Goal: Task Accomplishment & Management: Manage account settings

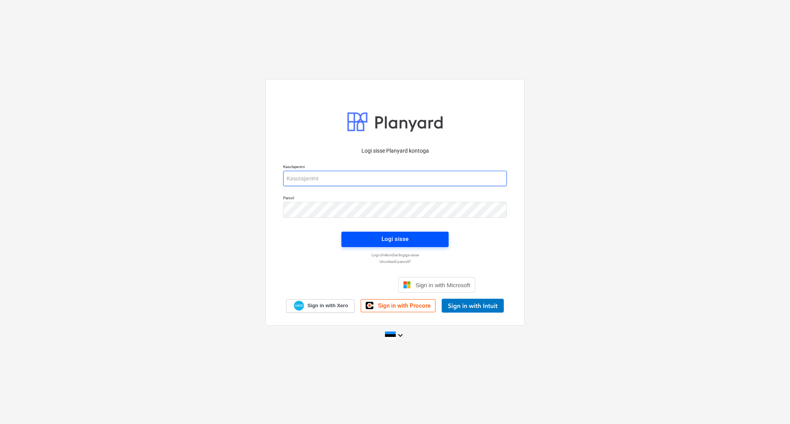
type input "allan.luhse@atlprojekt.ee"
click at [380, 238] on span "Logi sisse" at bounding box center [395, 239] width 89 height 10
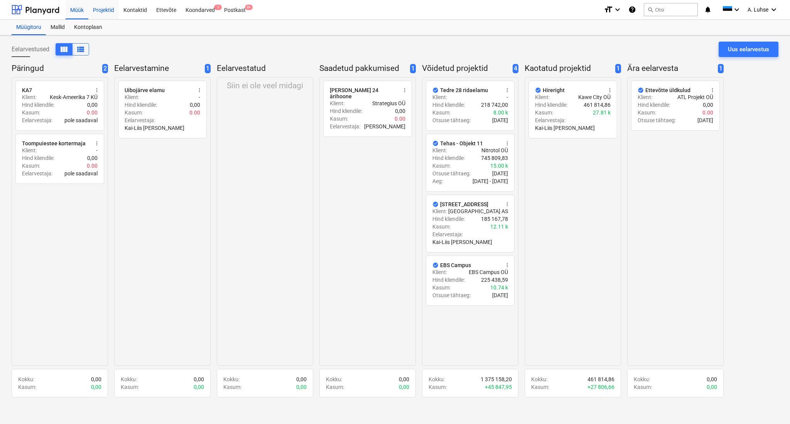
click at [107, 9] on div "Projektid" at bounding box center [103, 10] width 30 height 20
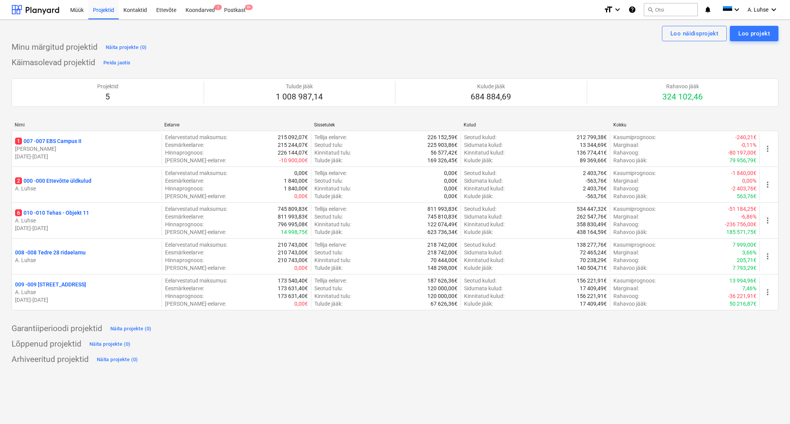
click at [281, 377] on div "Loo näidisprojekt Loo projekt Minu märgitud projektid Näita projekte (0) Käimas…" at bounding box center [395, 222] width 790 height 405
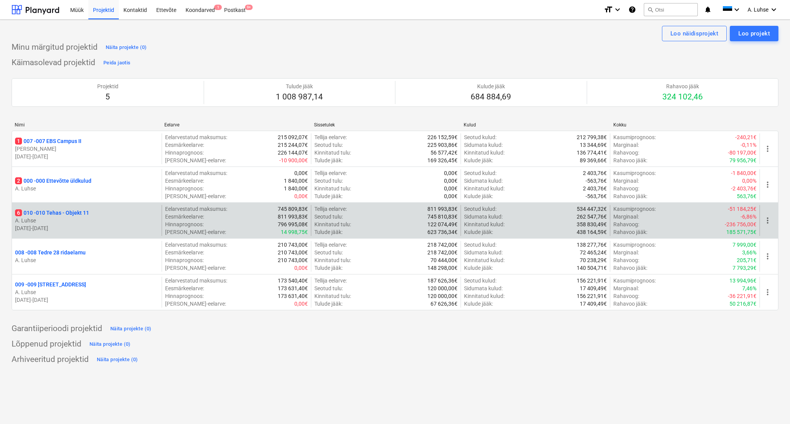
click at [62, 217] on p "A. Luhse" at bounding box center [86, 221] width 143 height 8
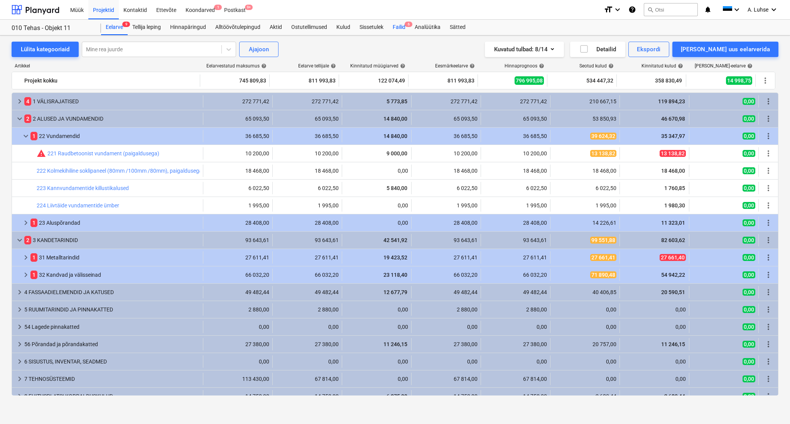
click at [394, 22] on div "Failid 6" at bounding box center [399, 27] width 22 height 15
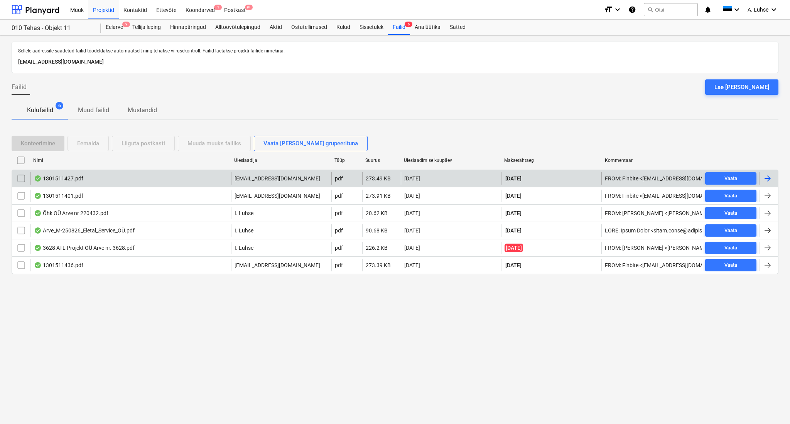
click at [69, 179] on div "1301511427.pdf" at bounding box center [58, 179] width 49 height 6
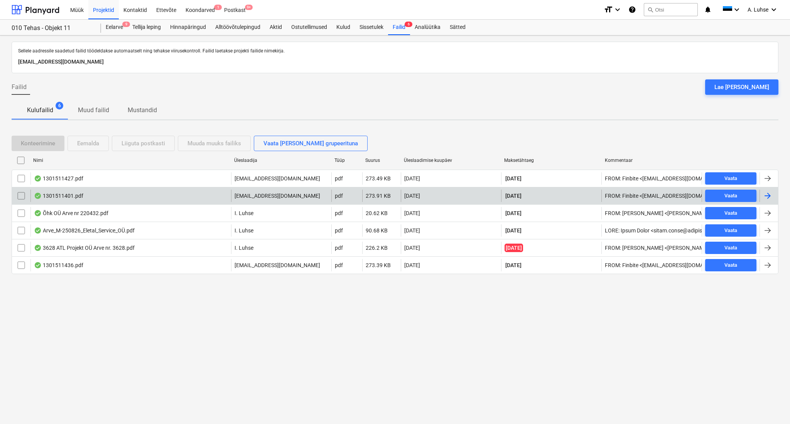
click at [83, 199] on div "1301511401.pdf" at bounding box center [130, 196] width 201 height 12
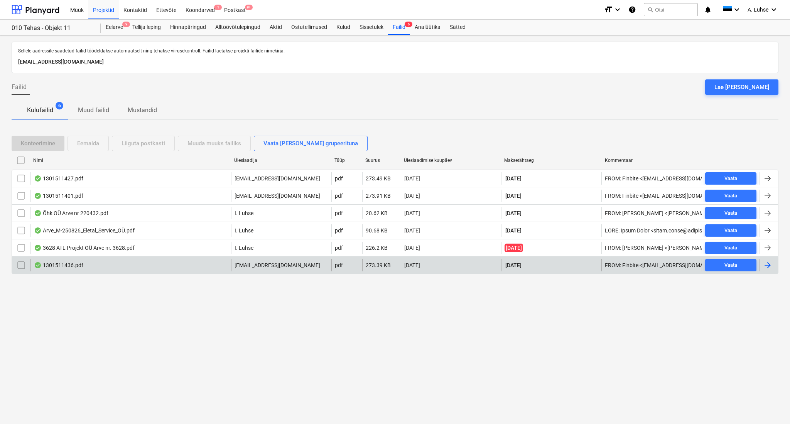
click at [62, 267] on div "1301511436.pdf" at bounding box center [58, 265] width 49 height 6
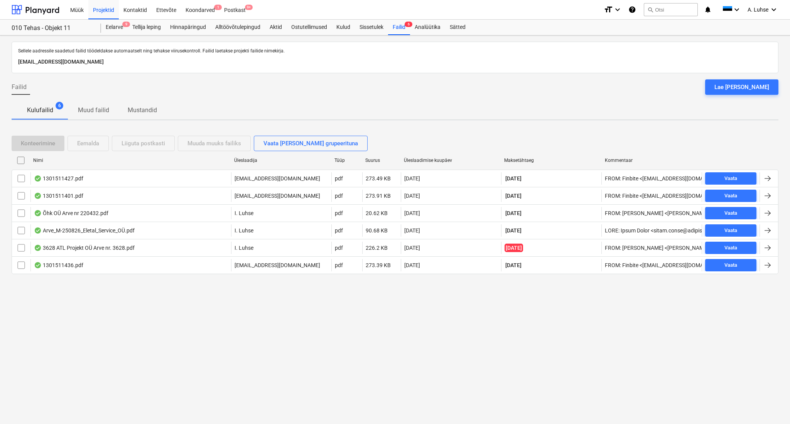
click at [349, 357] on div "**********" at bounding box center [395, 229] width 790 height 389
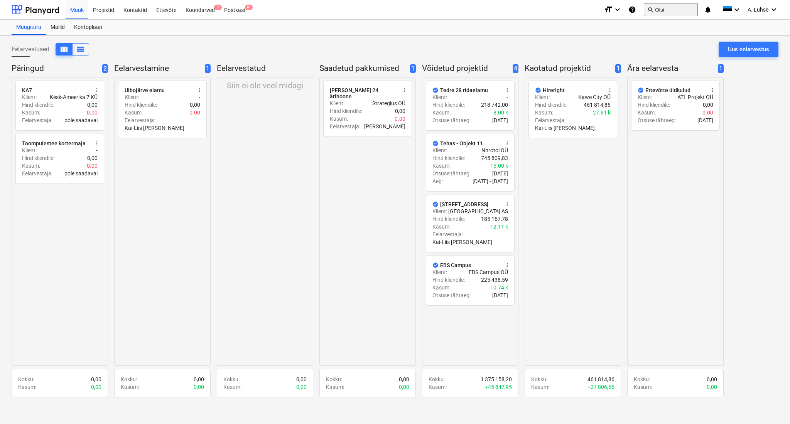
click at [671, 13] on button "search Otsi" at bounding box center [671, 9] width 54 height 13
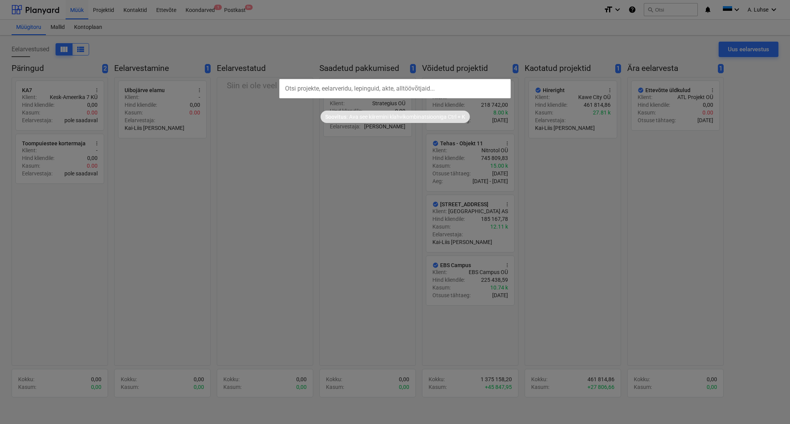
click at [202, 27] on div at bounding box center [395, 212] width 790 height 424
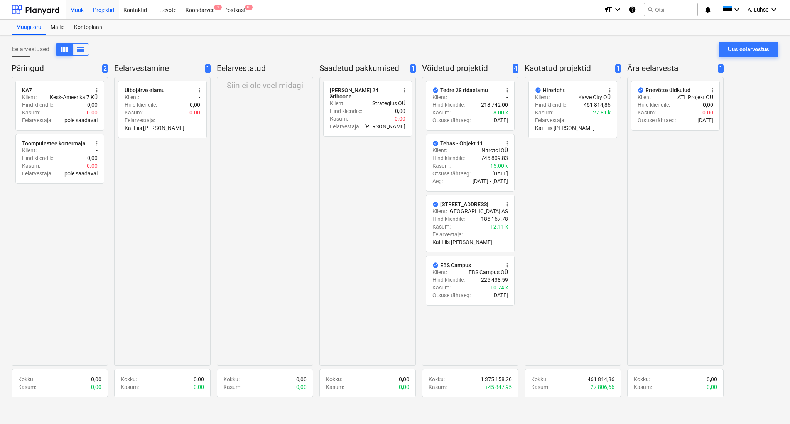
click at [97, 8] on div "Projektid" at bounding box center [103, 10] width 30 height 20
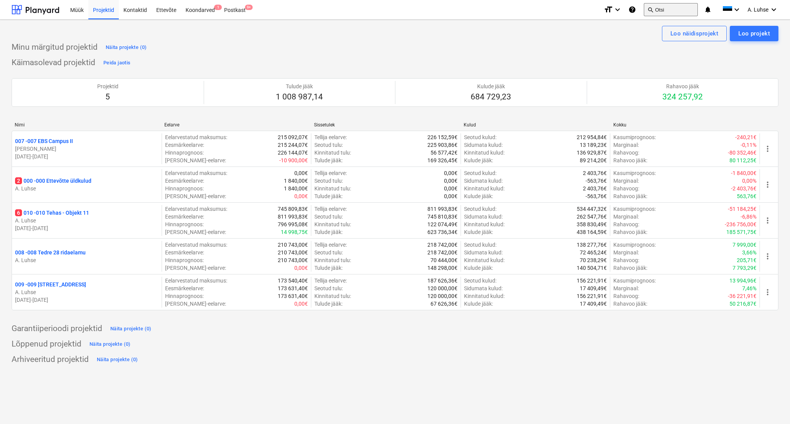
click at [661, 8] on button "search Otsi" at bounding box center [671, 9] width 54 height 13
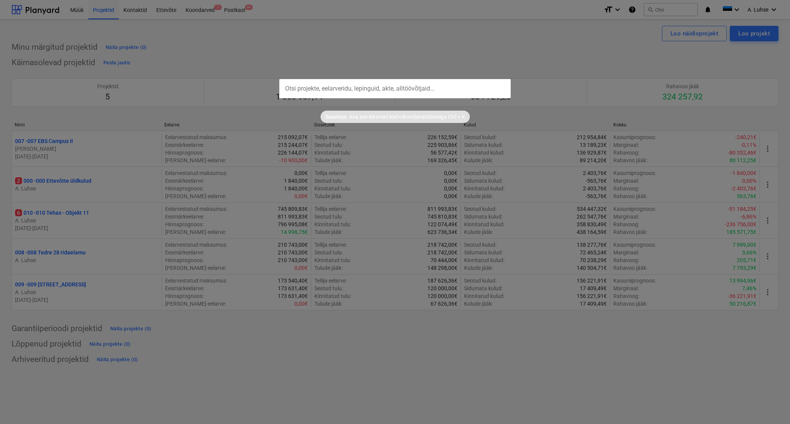
drag, startPoint x: 661, startPoint y: 8, endPoint x: 402, endPoint y: 82, distance: 269.1
click at [402, 82] on input "text" at bounding box center [394, 88] width 231 height 19
paste input "25081069"
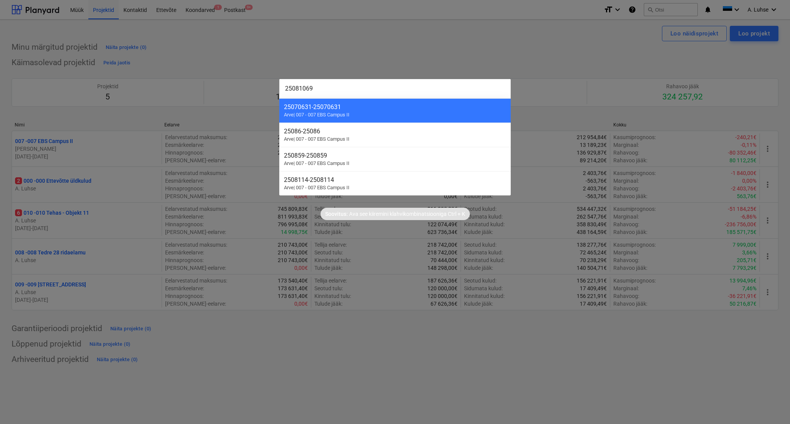
type input "25081069"
click at [104, 222] on div at bounding box center [395, 212] width 790 height 424
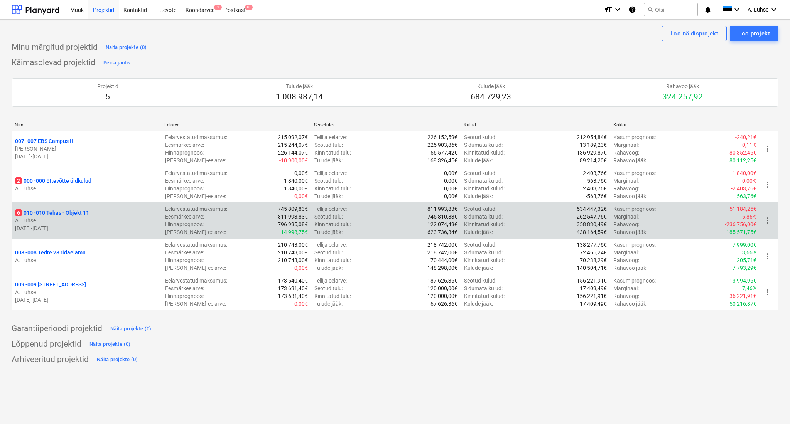
click at [48, 216] on p "6 010 - 010 Tehas - Objekt 11" at bounding box center [52, 213] width 74 height 8
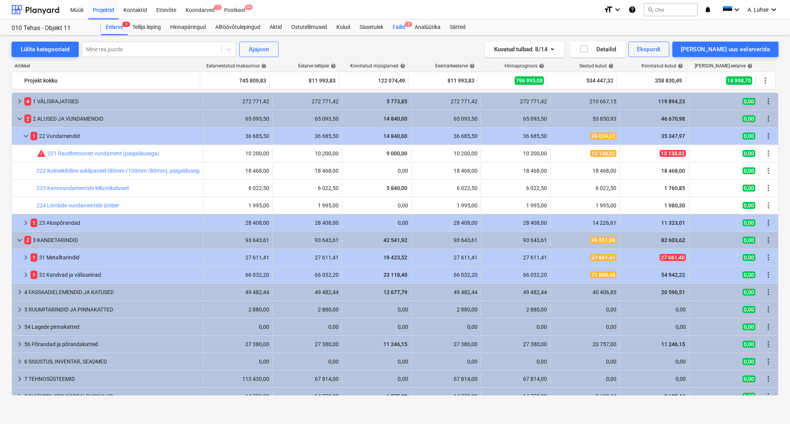
click at [394, 34] on div "Failid 6" at bounding box center [399, 27] width 22 height 15
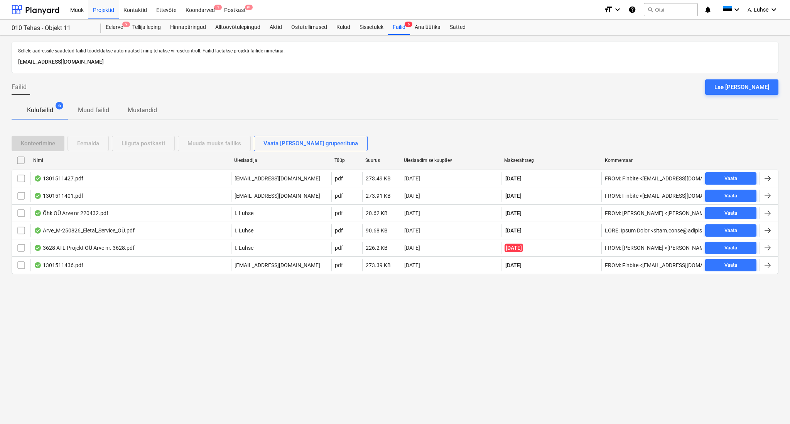
click at [304, 310] on div "**********" at bounding box center [395, 229] width 790 height 389
click at [200, 5] on div "Koondarved 1" at bounding box center [200, 10] width 39 height 20
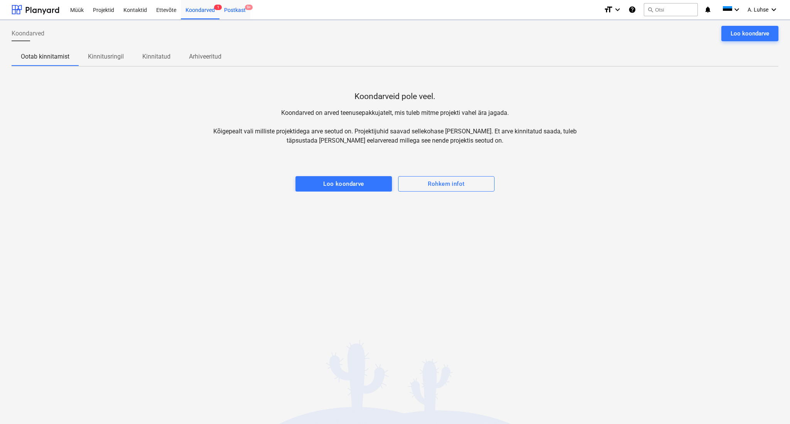
click at [230, 5] on div "Postkast 9+" at bounding box center [234, 10] width 31 height 20
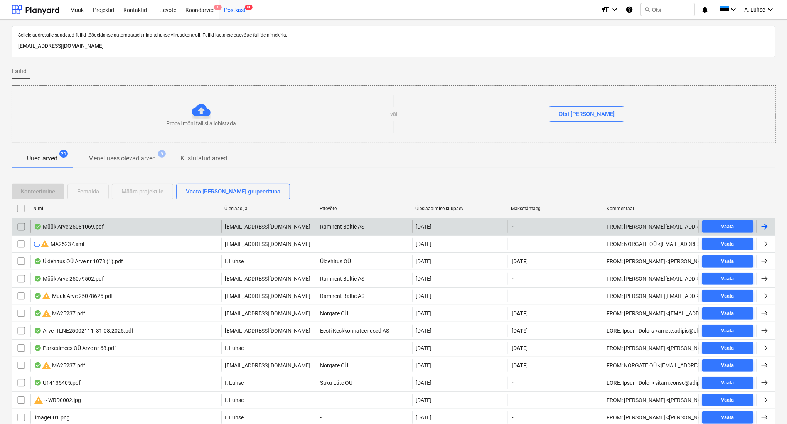
click at [159, 231] on div "Müük Arve 25081069.pdf" at bounding box center [125, 227] width 191 height 12
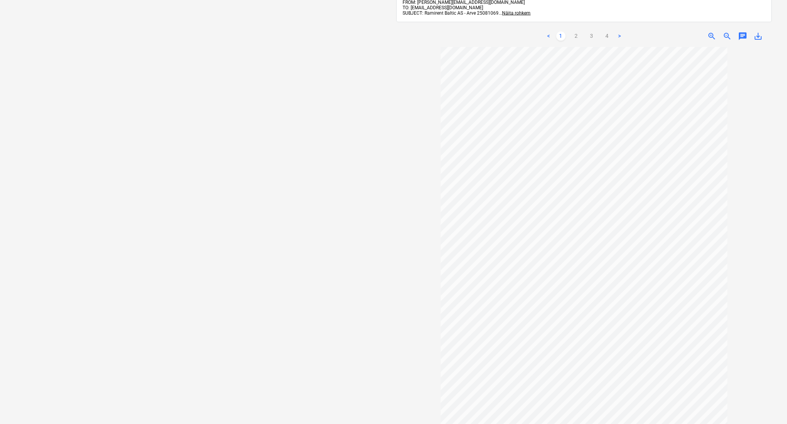
scroll to position [50, 0]
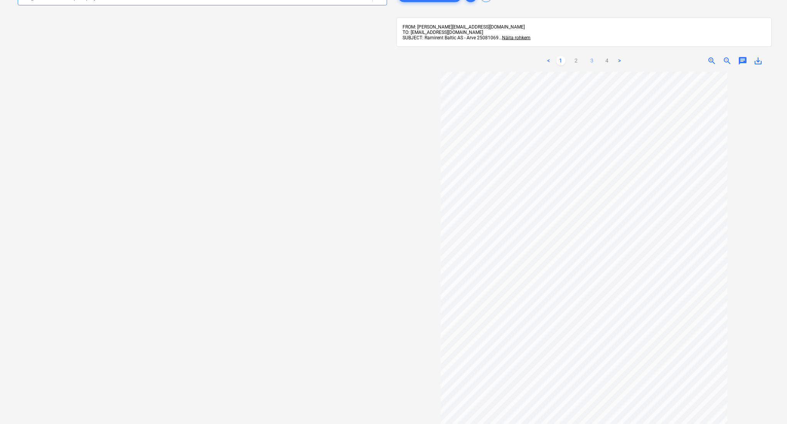
click at [591, 64] on link "3" at bounding box center [592, 60] width 9 height 9
click at [603, 63] on link "4" at bounding box center [607, 60] width 9 height 9
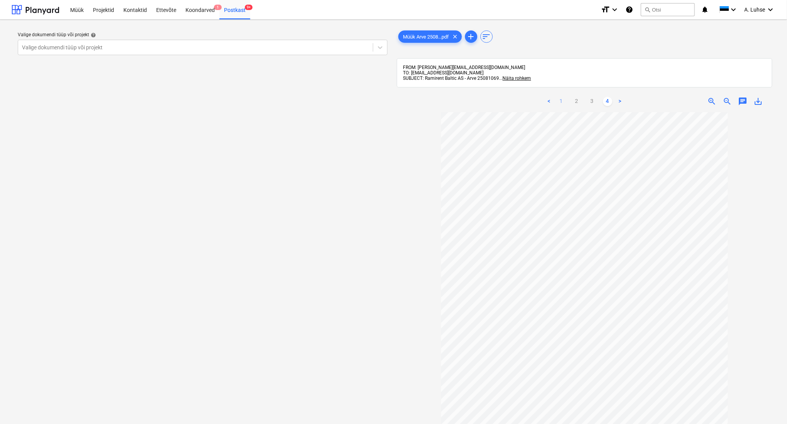
click at [559, 100] on link "1" at bounding box center [561, 101] width 9 height 9
click at [577, 103] on link "2" at bounding box center [576, 101] width 9 height 9
click at [596, 105] on link "3" at bounding box center [592, 101] width 9 height 9
click at [607, 105] on link "4" at bounding box center [607, 101] width 9 height 9
click at [379, 217] on div "Valige dokumendi tüüp või projekt help Valige dokumendi tüüp või projekt" at bounding box center [203, 272] width 382 height 492
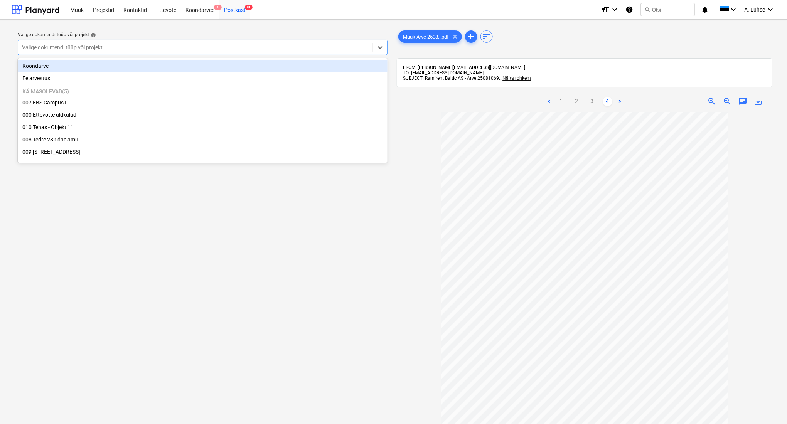
click at [326, 51] on div "Valige dokumendi tüüp või projekt" at bounding box center [195, 47] width 355 height 11
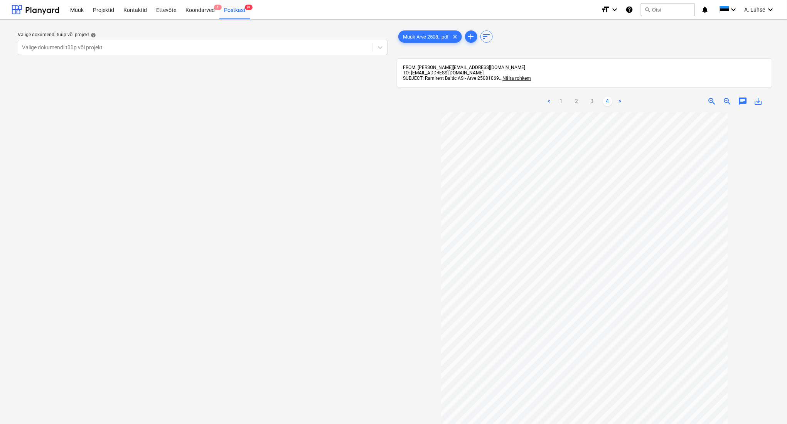
click at [341, 259] on div "Valige dokumendi tüüp või projekt help Valige dokumendi tüüp või projekt" at bounding box center [203, 272] width 382 height 492
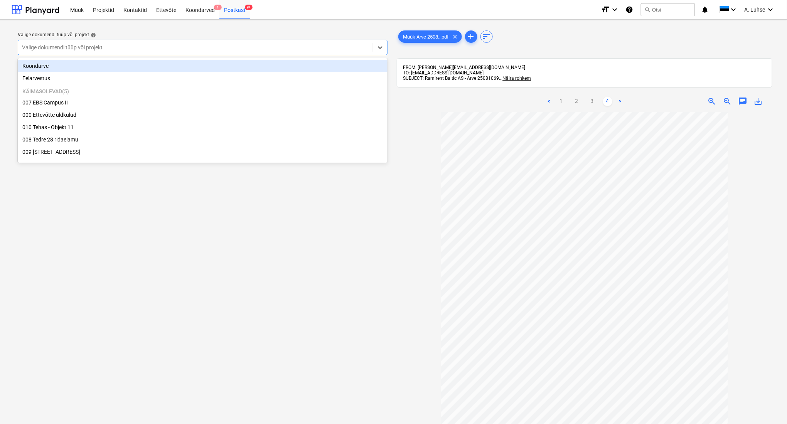
click at [253, 48] on div at bounding box center [195, 48] width 347 height 8
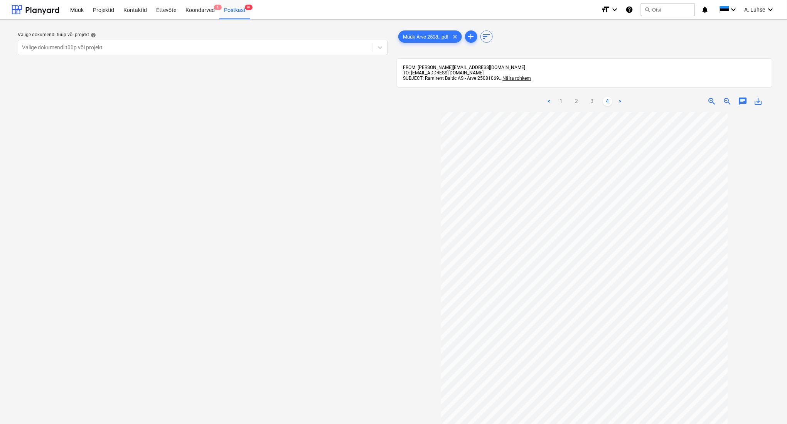
click at [357, 293] on div "Valige dokumendi tüüp või projekt help Valige dokumendi tüüp või projekt" at bounding box center [203, 272] width 382 height 492
click at [283, 50] on div at bounding box center [195, 48] width 347 height 8
click at [562, 104] on link "1" at bounding box center [561, 101] width 9 height 9
click at [612, 111] on div "< 1 2 3 4 >" at bounding box center [584, 102] width 121 height 22
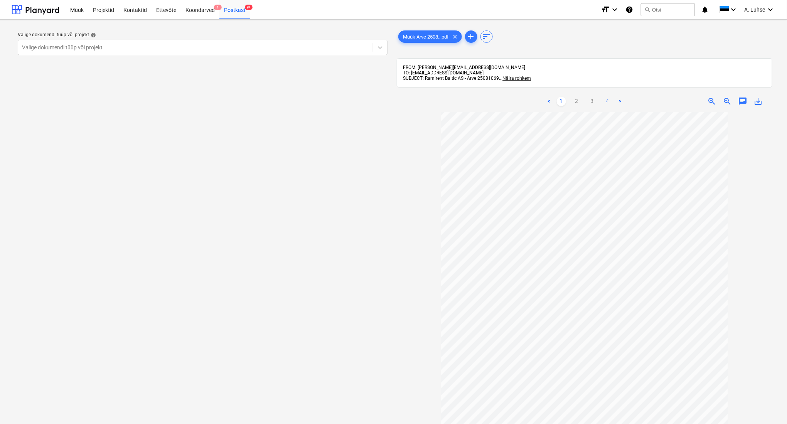
click at [609, 105] on link "4" at bounding box center [607, 101] width 9 height 9
click at [560, 106] on link "1" at bounding box center [561, 101] width 9 height 9
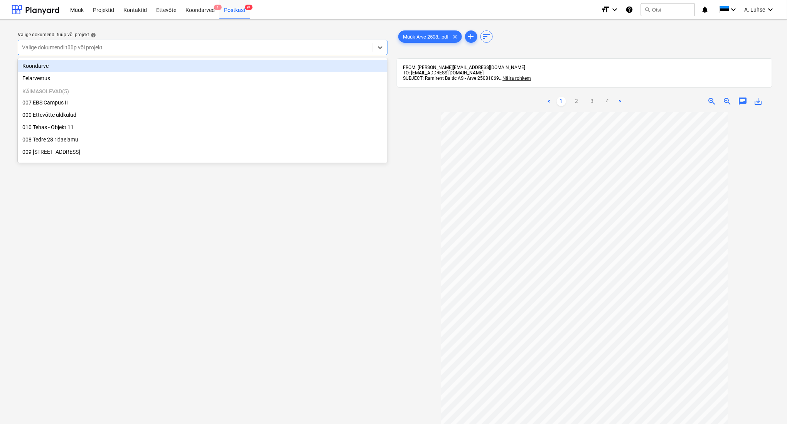
click at [326, 53] on div "Valige dokumendi tüüp või projekt" at bounding box center [203, 47] width 370 height 15
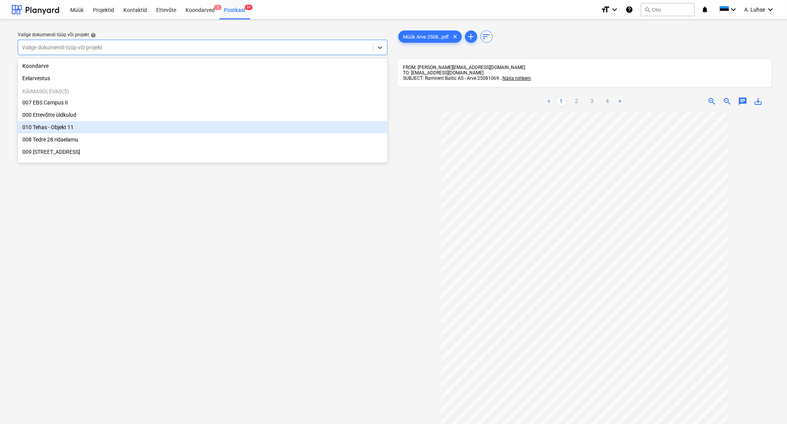
click at [318, 128] on div "010 Tehas - Objekt 11" at bounding box center [203, 127] width 370 height 12
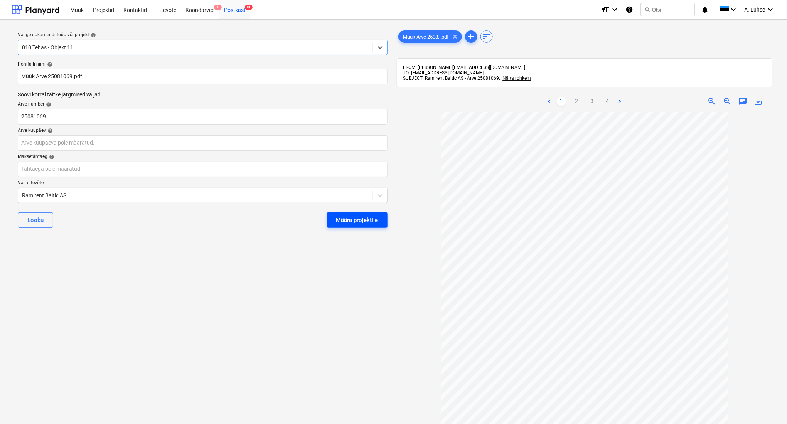
click at [373, 220] on div "Määra projektile" at bounding box center [357, 220] width 42 height 10
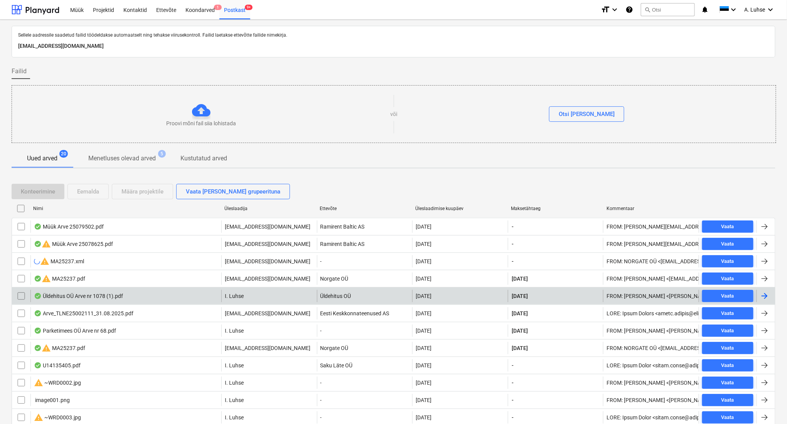
click at [153, 301] on div "Üldehitus OÜ Arve nr 1078 (1).pdf" at bounding box center [125, 296] width 191 height 12
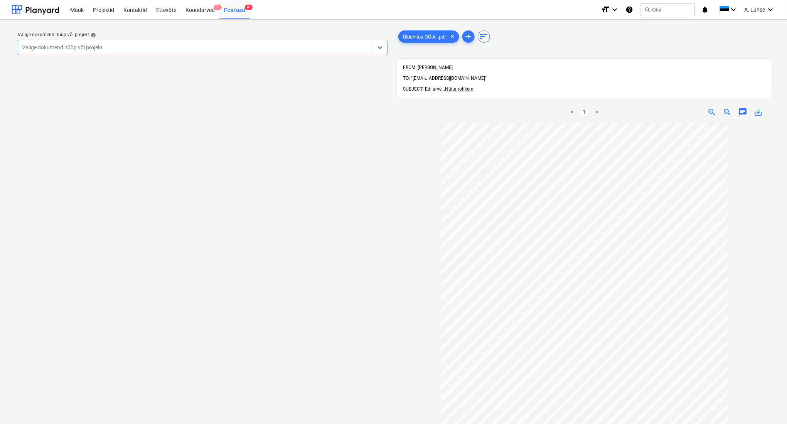
click at [326, 47] on div at bounding box center [195, 48] width 347 height 8
click at [239, 17] on div "Postkast 9+" at bounding box center [234, 10] width 31 height 20
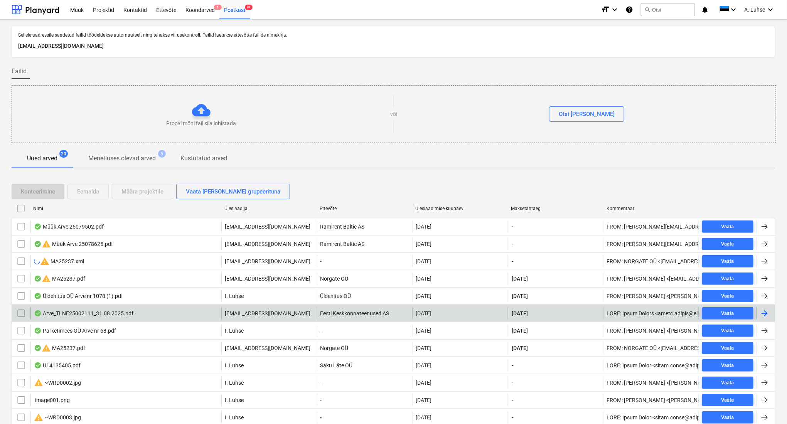
click at [175, 316] on div "Arve_TLNE25002111_31.08.2025.pdf" at bounding box center [125, 313] width 191 height 12
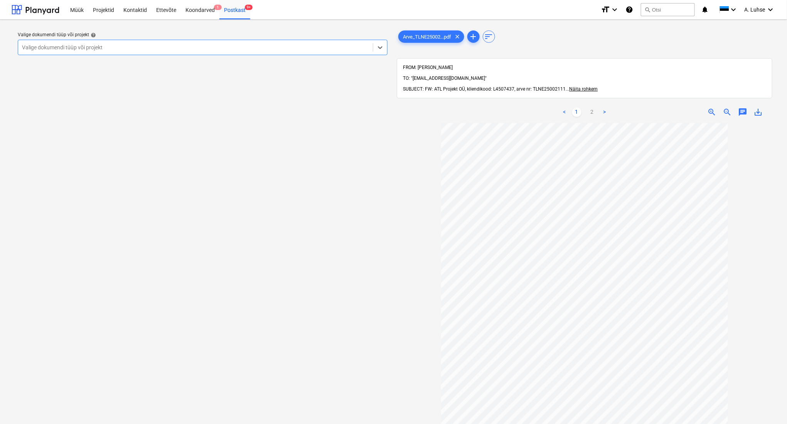
click at [322, 47] on div at bounding box center [195, 48] width 347 height 8
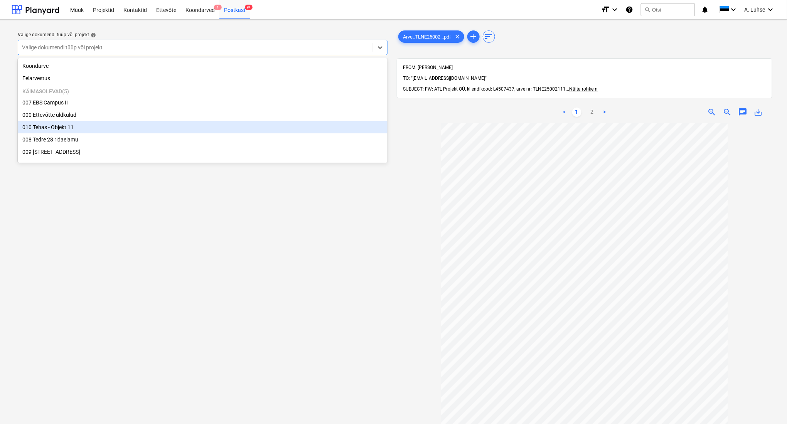
click at [310, 125] on div "010 Tehas - Objekt 11" at bounding box center [203, 127] width 370 height 12
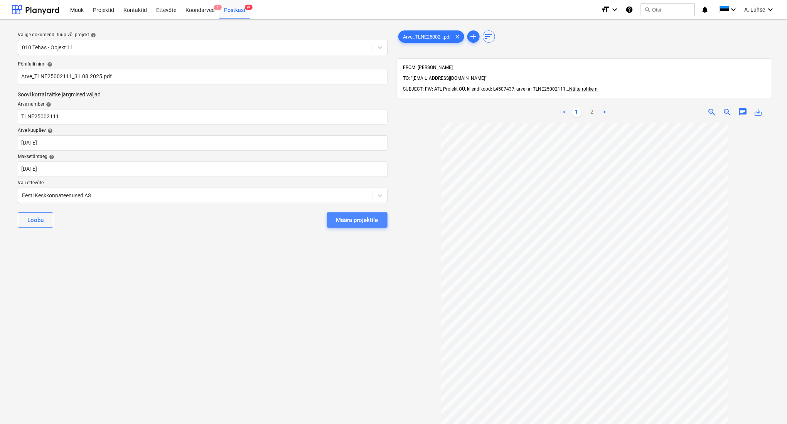
click at [356, 218] on div "Määra projektile" at bounding box center [357, 220] width 42 height 10
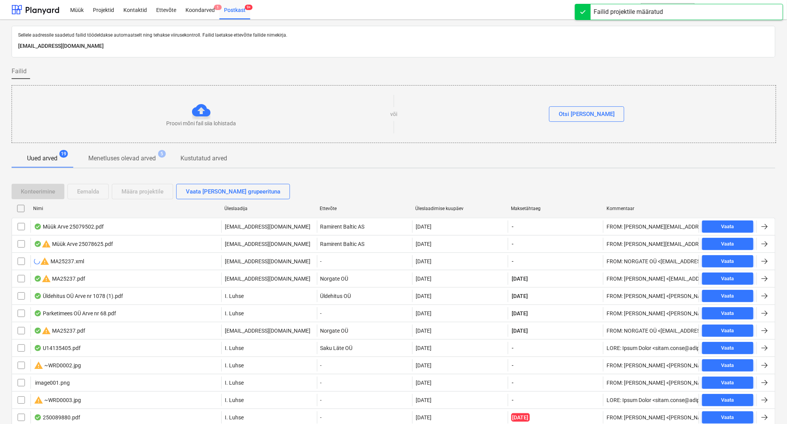
click at [234, 316] on p "I. Luhse" at bounding box center [234, 314] width 19 height 8
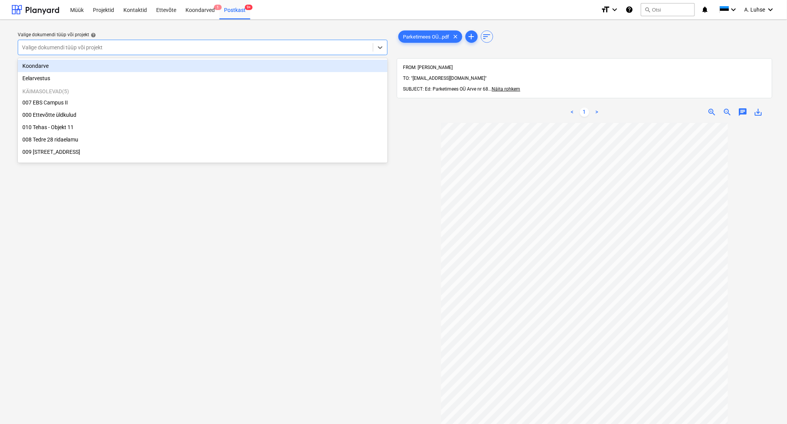
click at [345, 52] on div "Valige dokumendi tüüp või projekt" at bounding box center [195, 47] width 355 height 11
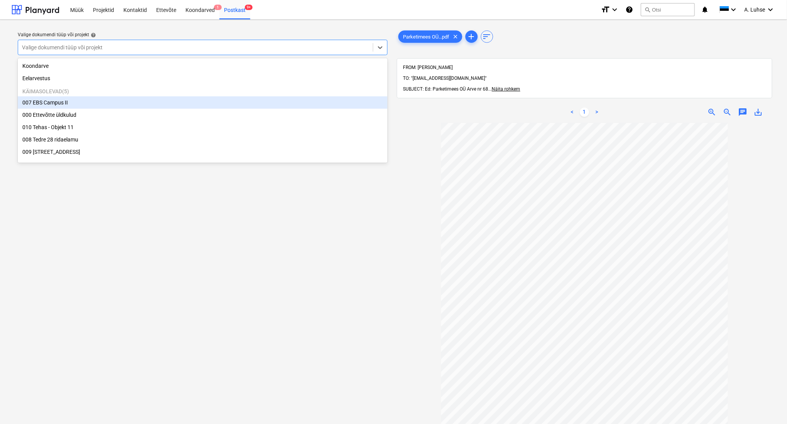
click at [170, 101] on div "007 EBS Campus II" at bounding box center [203, 102] width 370 height 12
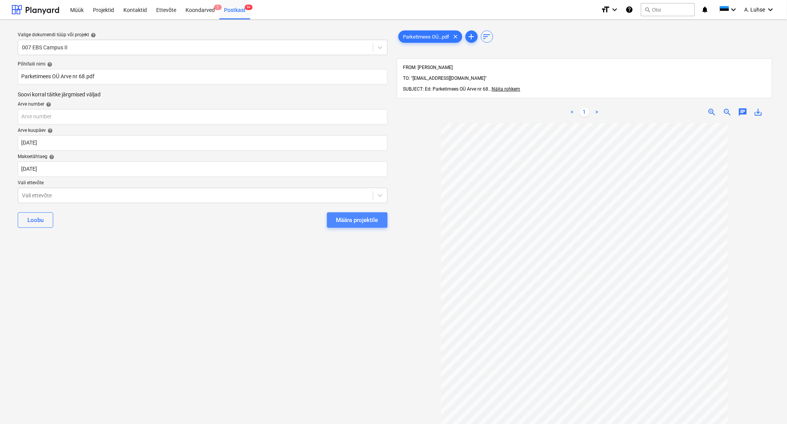
click at [353, 226] on button "Määra projektile" at bounding box center [357, 220] width 61 height 15
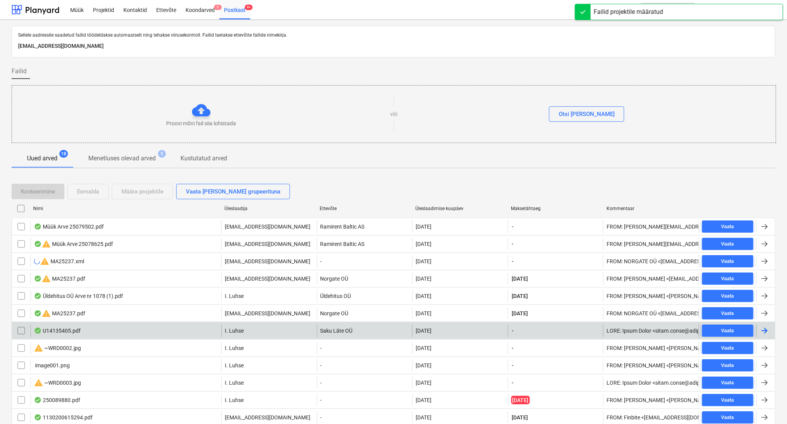
click at [239, 337] on div "U14135405.pdf I. Luhse Saku Läte OÜ 10.09.2025 - Vaata" at bounding box center [394, 330] width 764 height 17
click at [220, 330] on div "U14135405.pdf" at bounding box center [125, 331] width 191 height 12
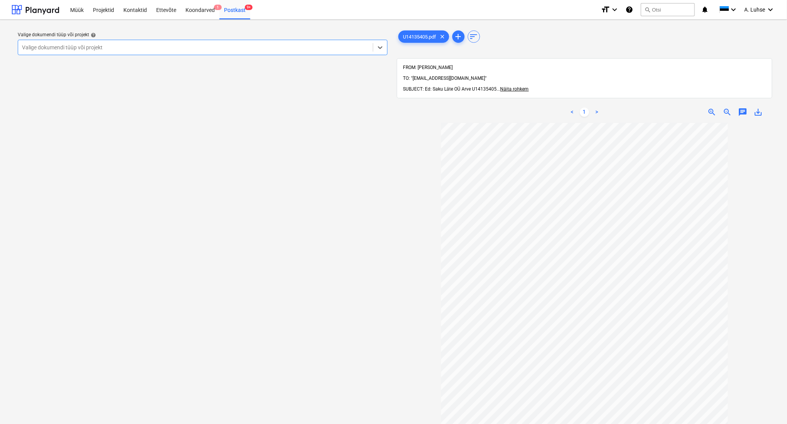
click at [343, 49] on div at bounding box center [195, 48] width 347 height 8
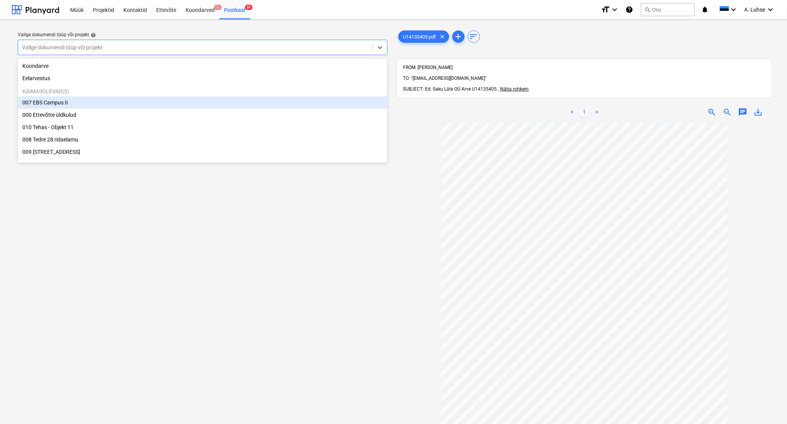
click at [297, 105] on div "007 EBS Campus II" at bounding box center [203, 102] width 370 height 12
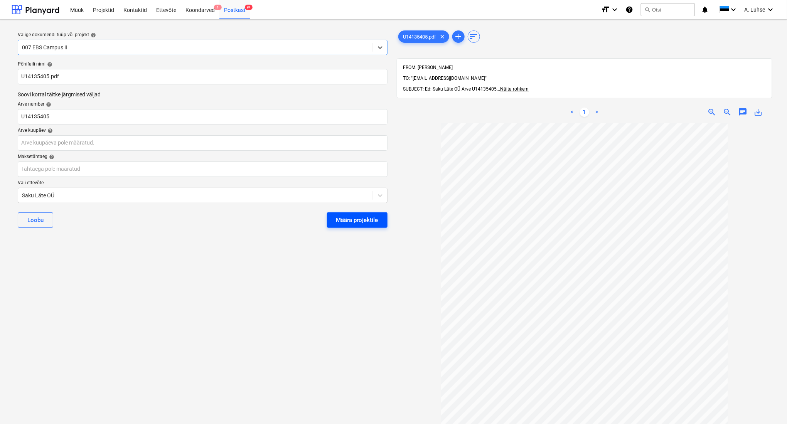
click at [361, 222] on div "Määra projektile" at bounding box center [357, 220] width 42 height 10
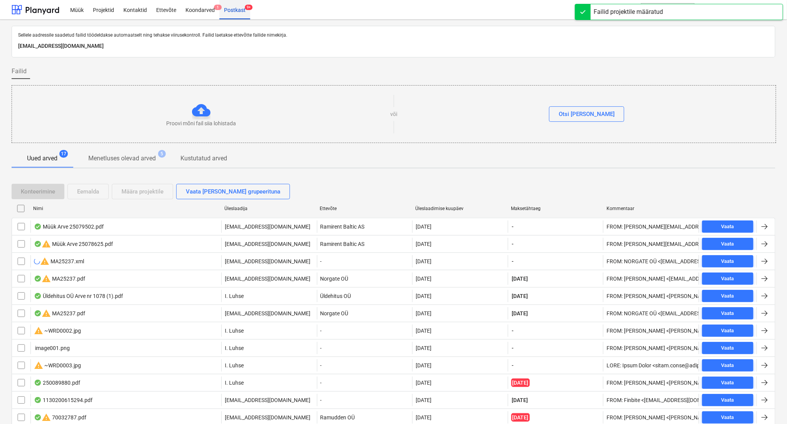
click at [238, 13] on div "Postkast 9+" at bounding box center [234, 10] width 31 height 20
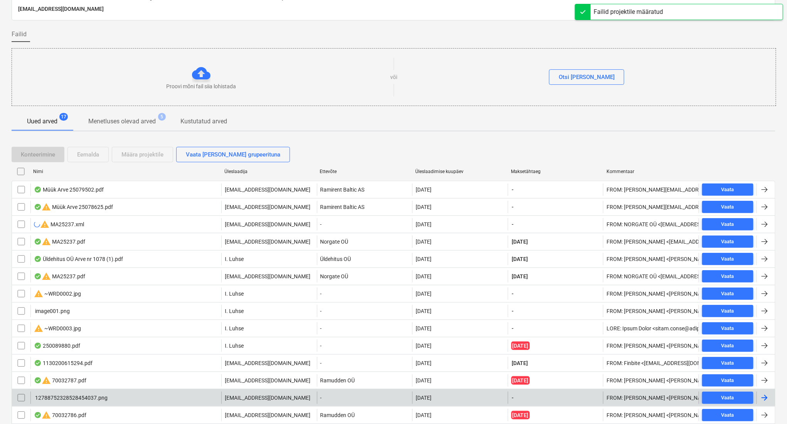
scroll to position [116, 0]
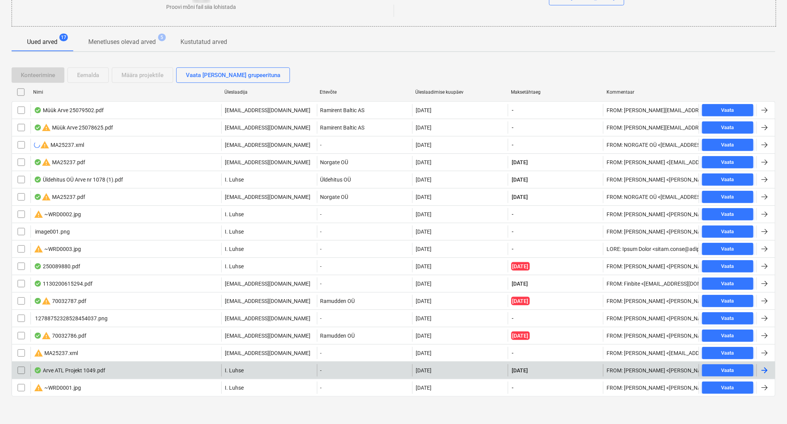
click at [179, 368] on div "Arve ATL Projekt 1049.pdf" at bounding box center [125, 371] width 191 height 12
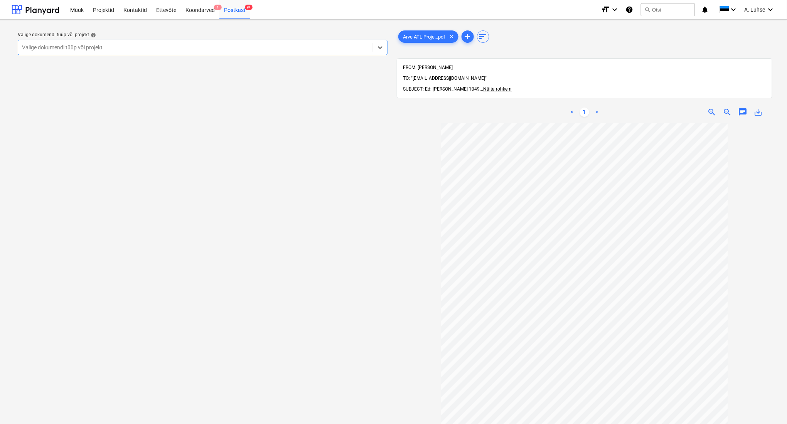
click at [295, 44] on div at bounding box center [195, 48] width 347 height 8
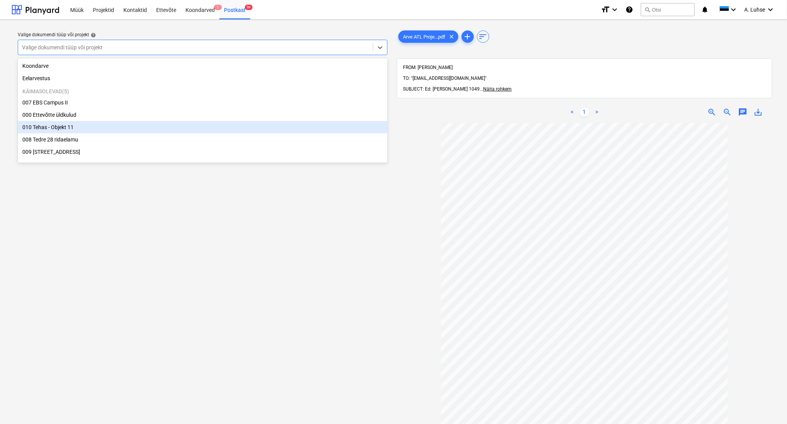
click at [267, 130] on div "010 Tehas - Objekt 11" at bounding box center [203, 127] width 370 height 12
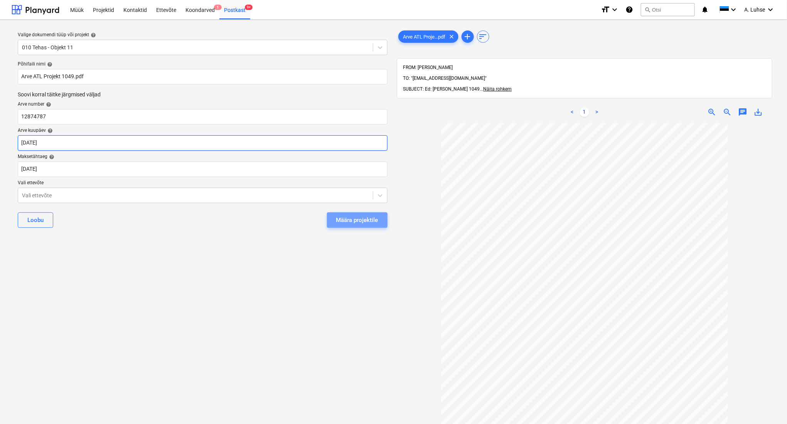
drag, startPoint x: 368, startPoint y: 223, endPoint x: 321, endPoint y: 143, distance: 92.3
click at [367, 223] on div "Määra projektile" at bounding box center [357, 220] width 42 height 10
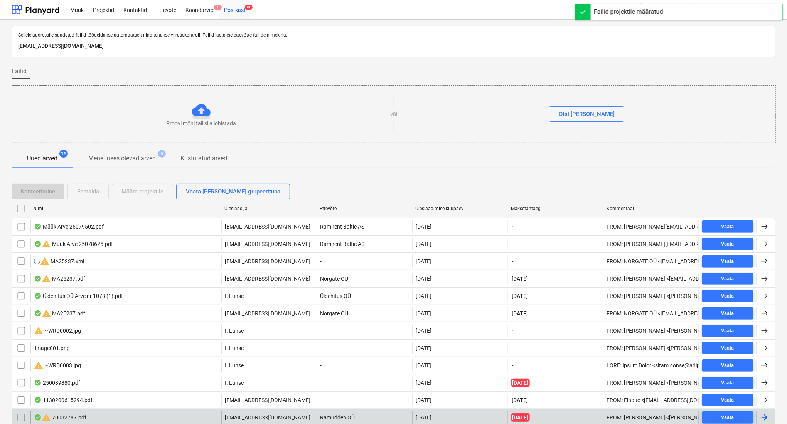
scroll to position [100, 0]
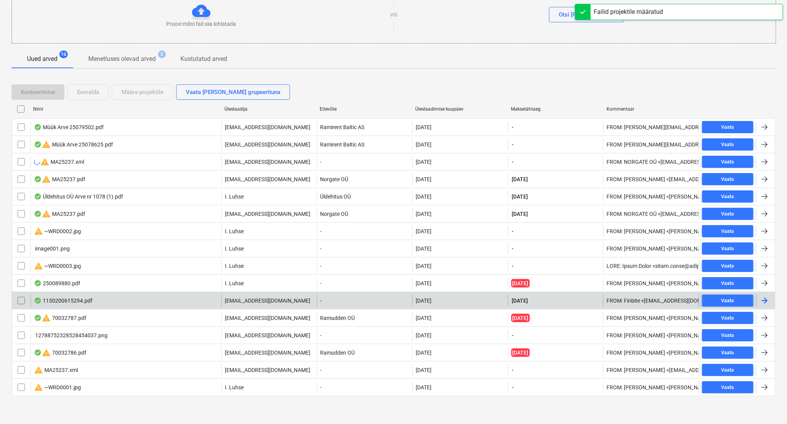
click at [169, 305] on div "1130200615294.pdf" at bounding box center [125, 301] width 191 height 12
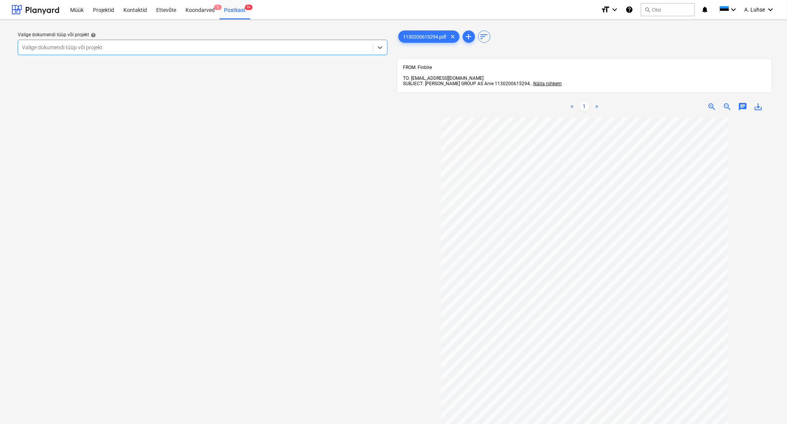
scroll to position [4, 0]
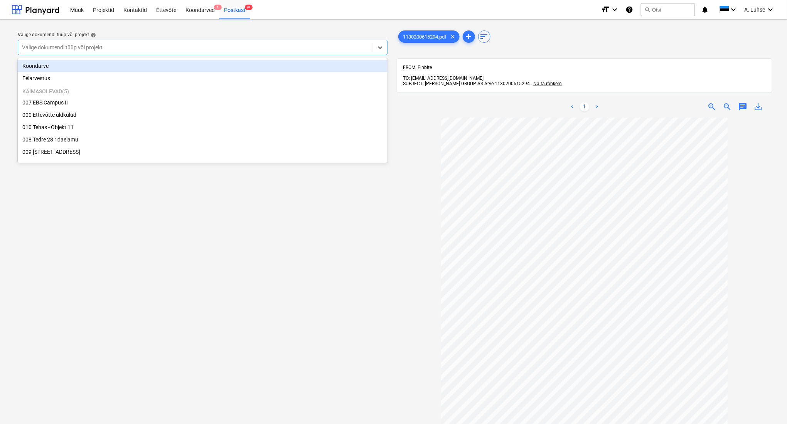
click at [306, 50] on div at bounding box center [195, 48] width 347 height 8
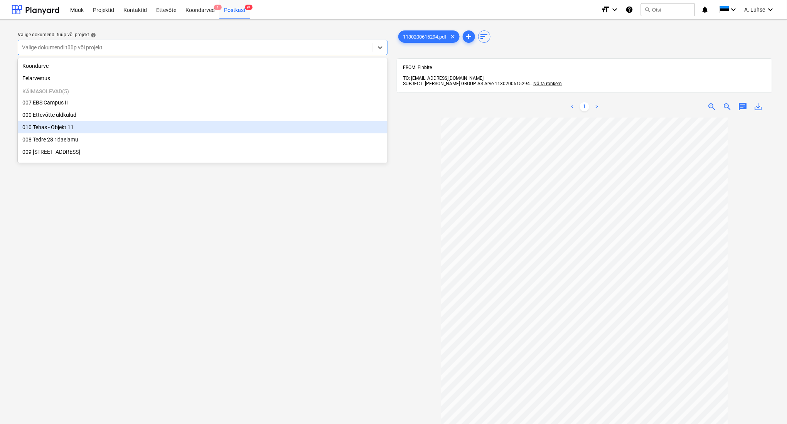
click at [281, 131] on div "010 Tehas - Objekt 11" at bounding box center [203, 127] width 370 height 12
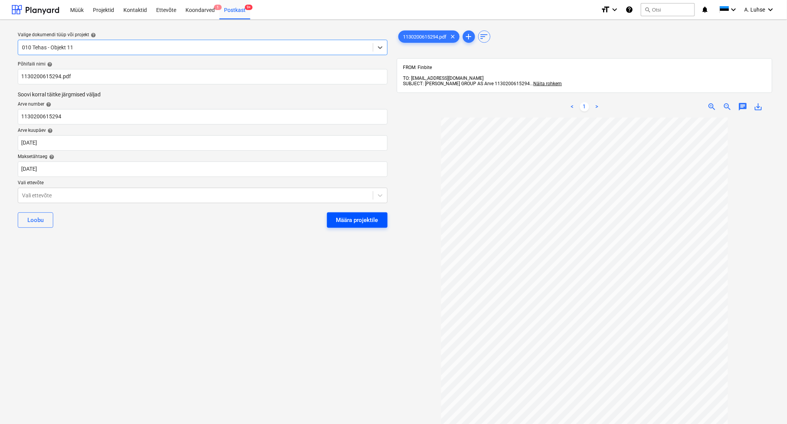
click at [365, 222] on div "Määra projektile" at bounding box center [357, 220] width 42 height 10
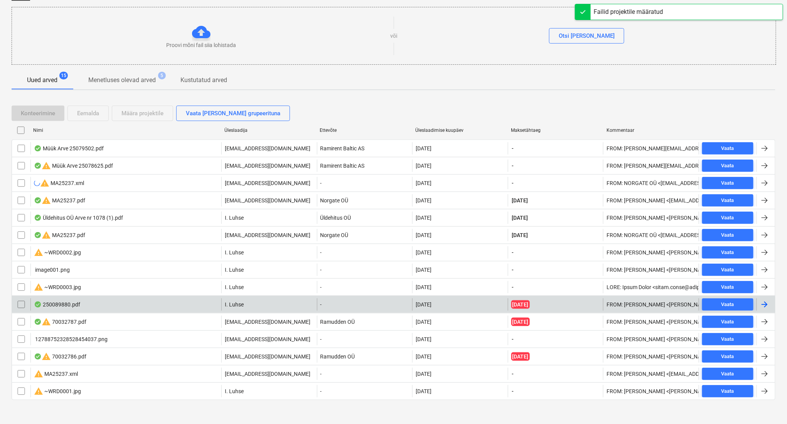
scroll to position [82, 0]
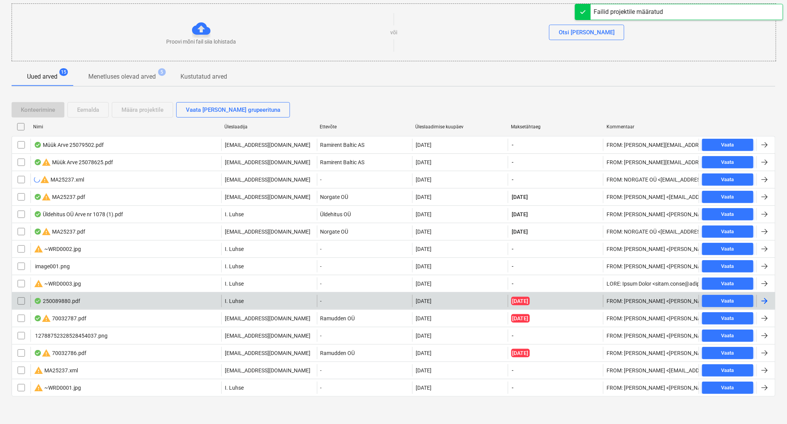
click at [153, 302] on div "250089880.pdf" at bounding box center [125, 301] width 191 height 12
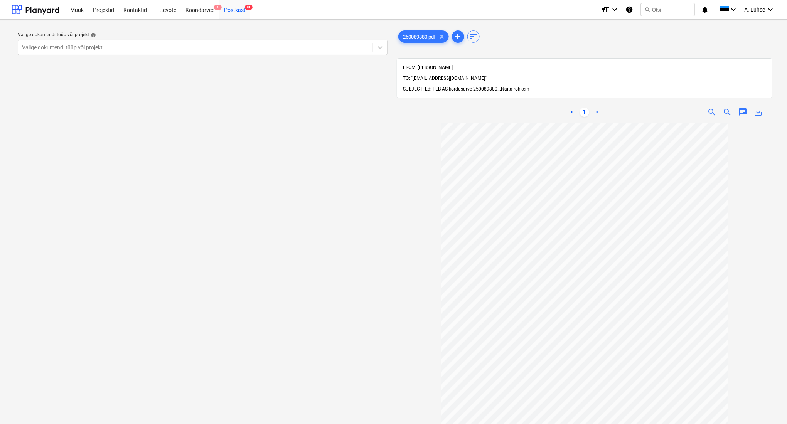
click at [372, 217] on div "Valige dokumendi tüüp või projekt help Valige dokumendi tüüp või projekt" at bounding box center [203, 277] width 382 height 503
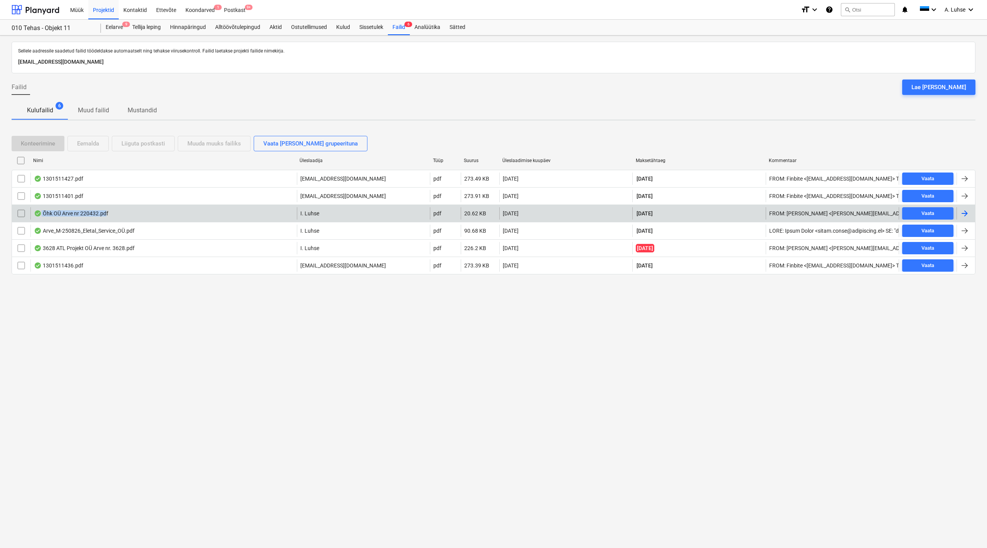
click at [106, 210] on div "Õhk OÜ Arve nr 220432.pdf" at bounding box center [163, 213] width 267 height 12
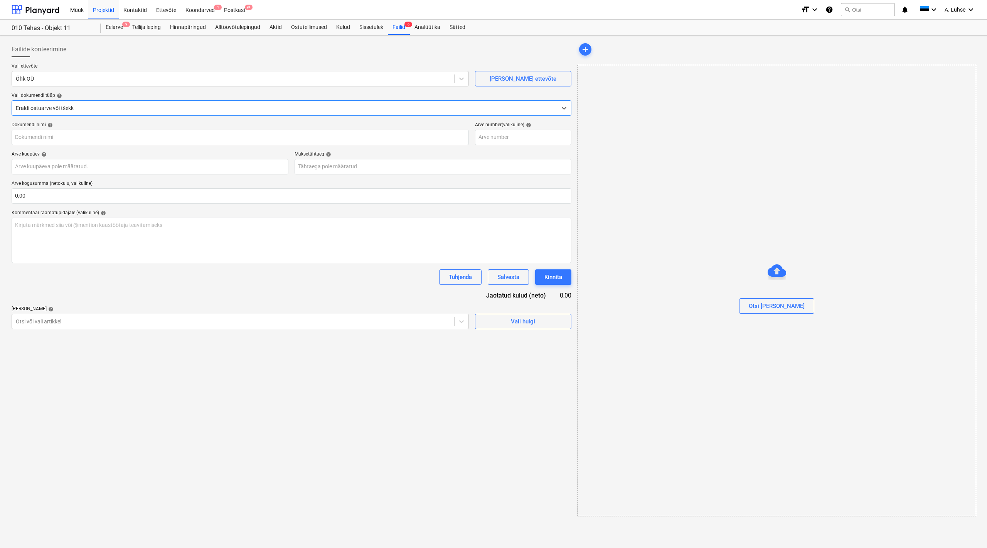
type input "220432"
type input "[DATE]"
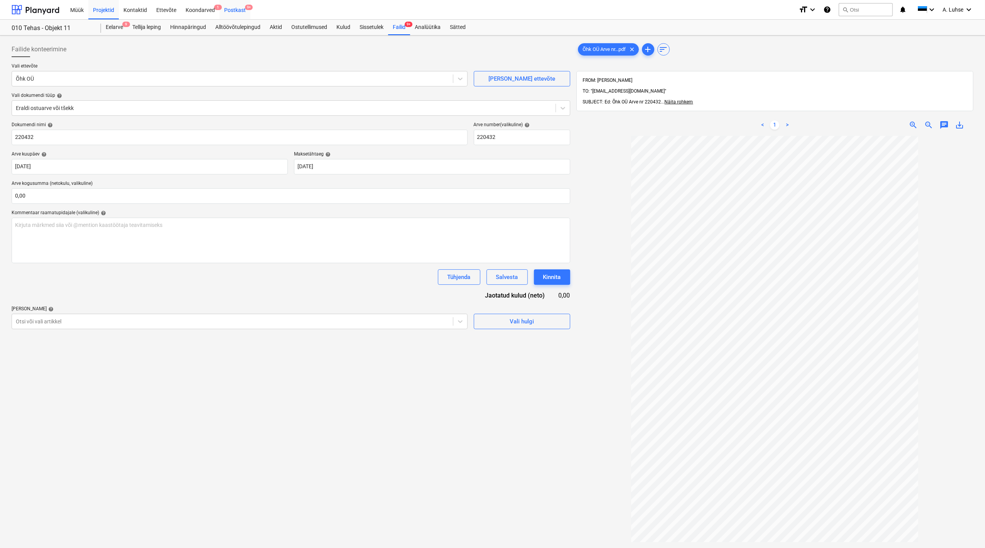
click at [227, 11] on div "Postkast 9+" at bounding box center [234, 10] width 31 height 20
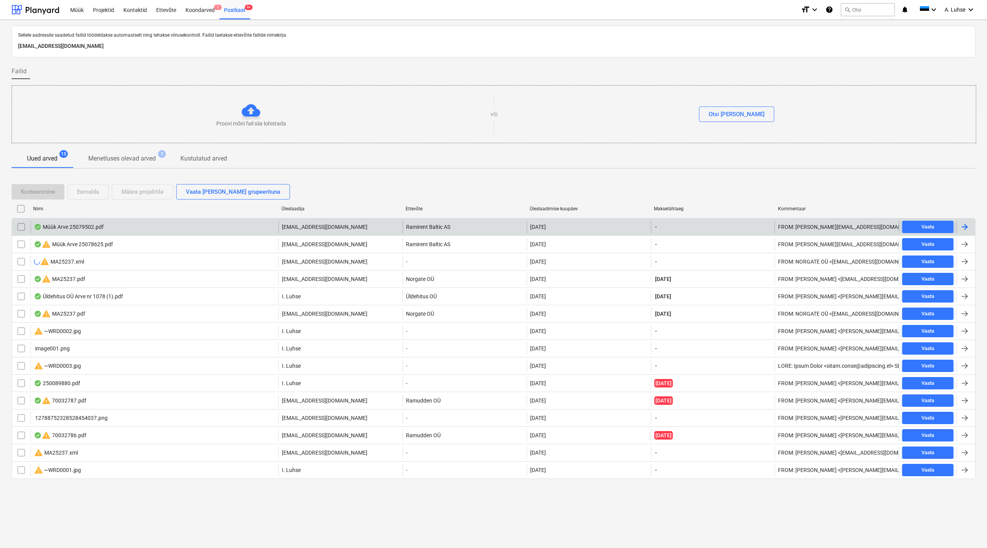
click at [190, 228] on div "Müük Arve 25079502.pdf" at bounding box center [154, 227] width 248 height 12
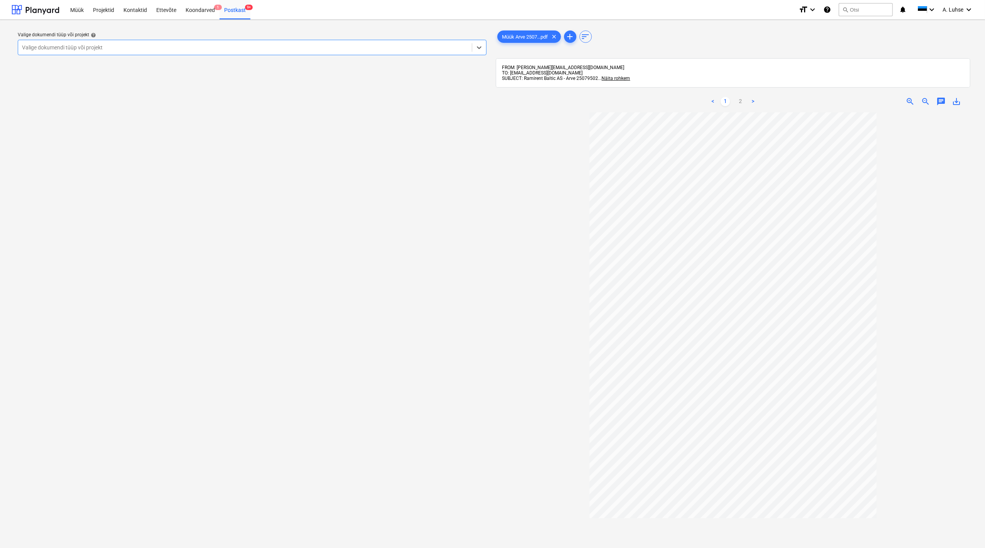
click at [445, 52] on div "Valige dokumendi tüüp või projekt" at bounding box center [245, 47] width 454 height 11
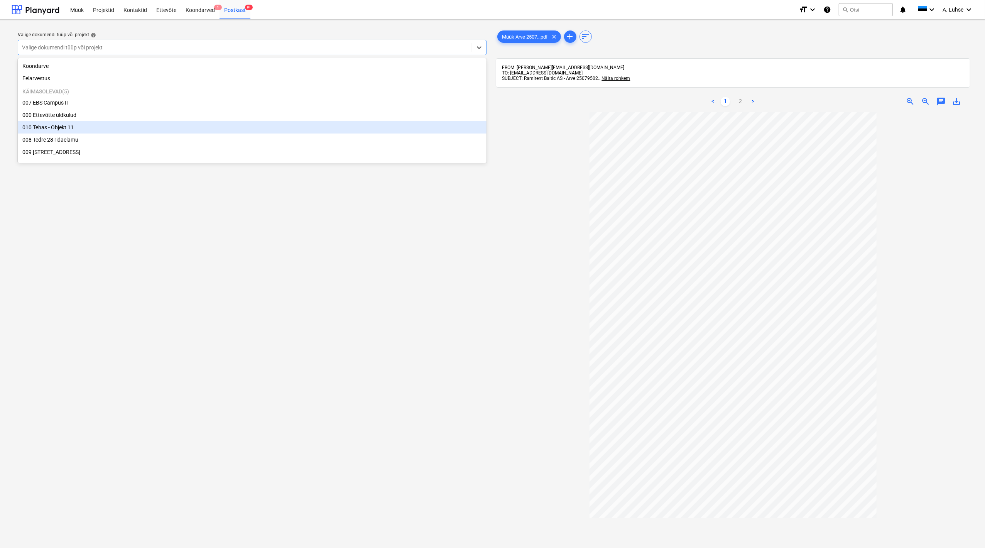
click at [417, 133] on div "010 Tehas - Objekt 11" at bounding box center [252, 127] width 469 height 12
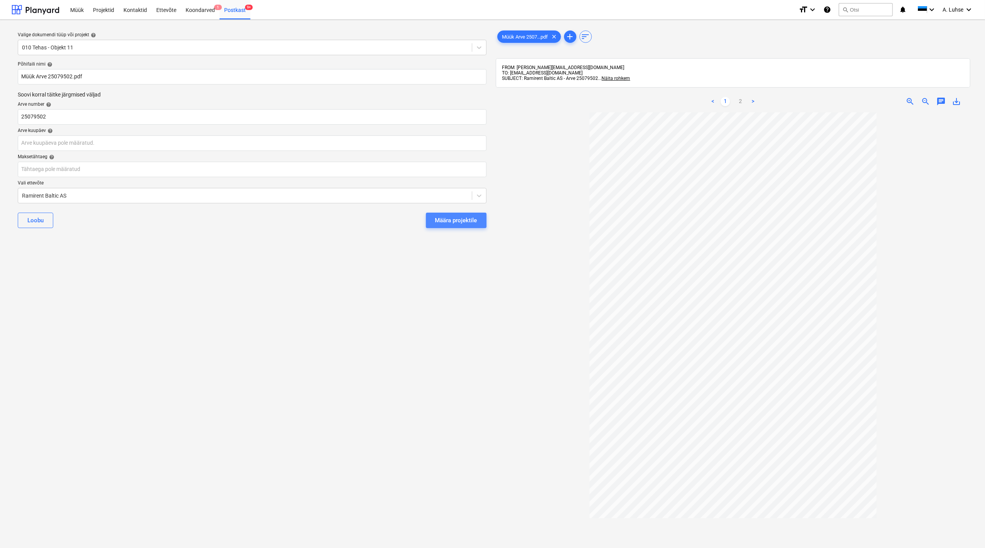
click at [439, 226] on button "Määra projektile" at bounding box center [456, 220] width 61 height 15
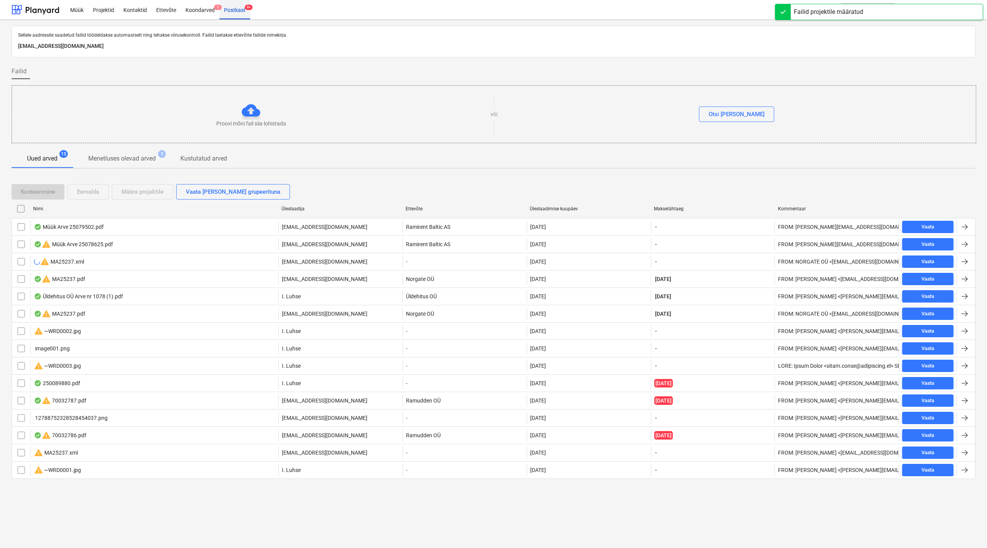
click at [233, 11] on div "Postkast 9+" at bounding box center [234, 10] width 31 height 20
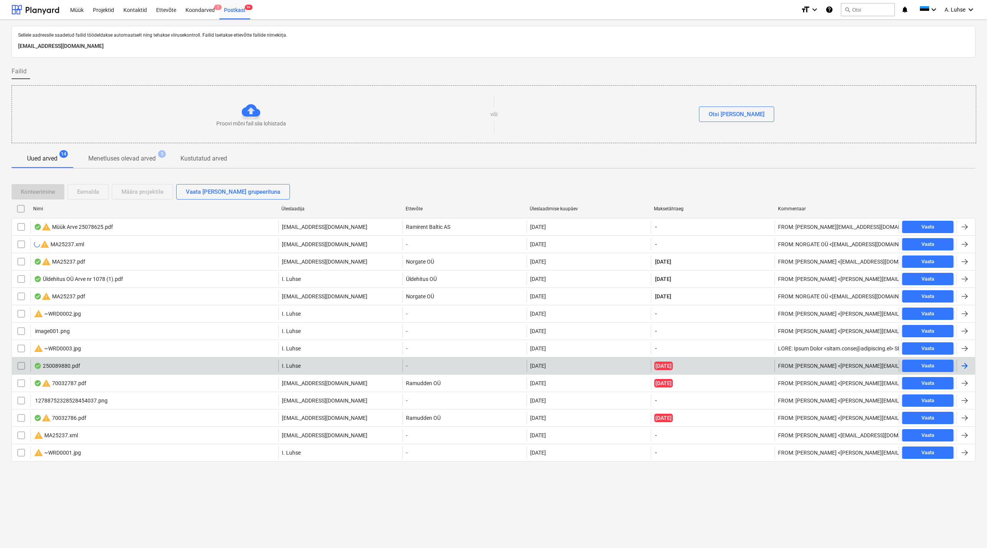
click at [143, 368] on div "250089880.pdf" at bounding box center [154, 366] width 248 height 12
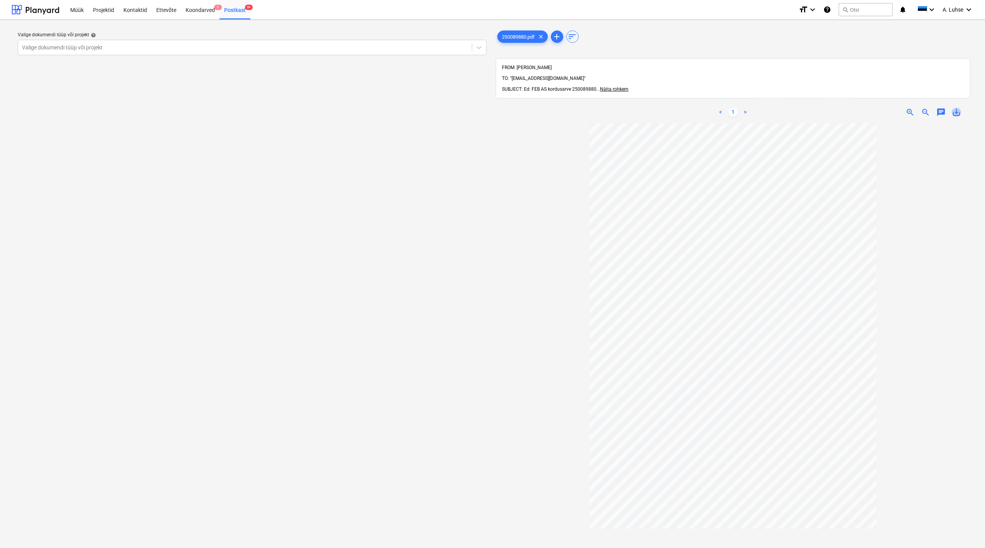
click at [957, 108] on span "save_alt" at bounding box center [956, 112] width 9 height 9
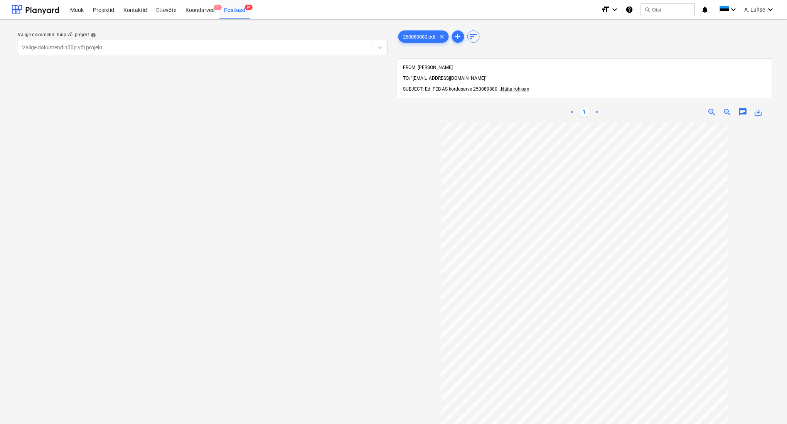
click at [272, 133] on div "Valige dokumendi tüüp või projekt help Valige dokumendi tüüp või projekt" at bounding box center [203, 277] width 382 height 503
click at [238, 14] on div "Postkast 9+" at bounding box center [234, 10] width 31 height 20
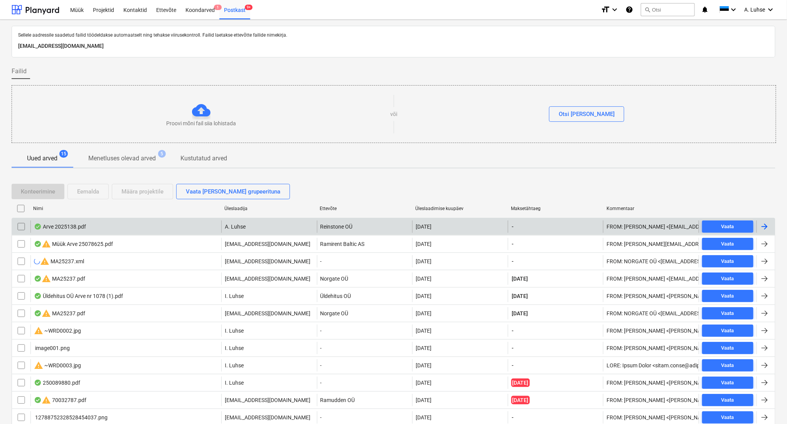
click at [199, 225] on div "Arve 2025138.pdf" at bounding box center [125, 227] width 191 height 12
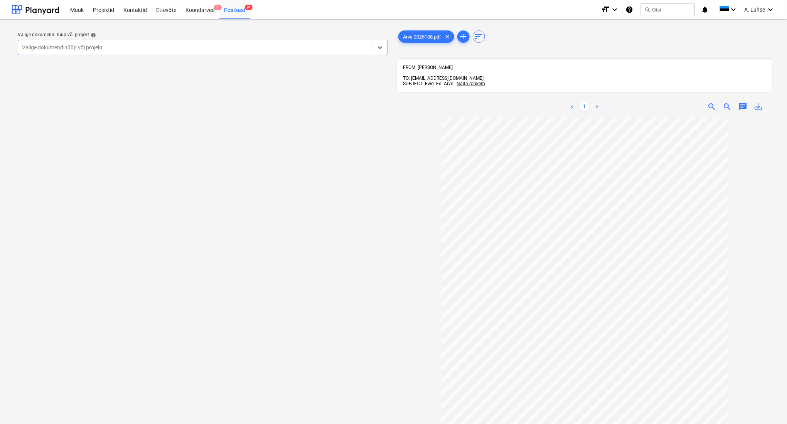
click at [311, 50] on div at bounding box center [195, 48] width 347 height 8
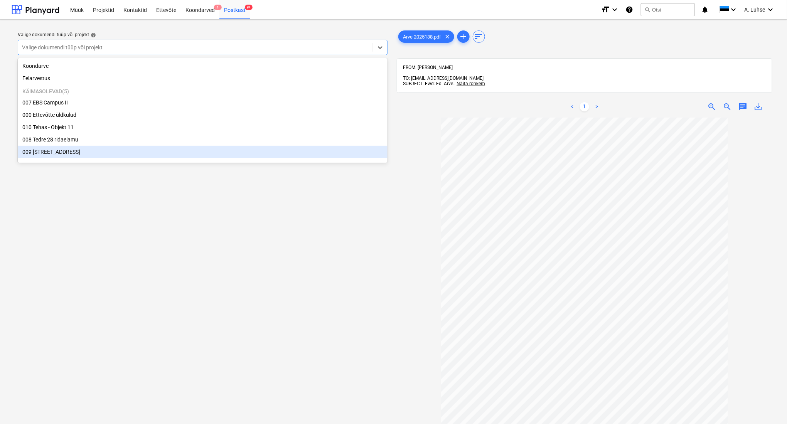
click at [311, 153] on div "009 Pärnu mnt 15" at bounding box center [203, 152] width 370 height 12
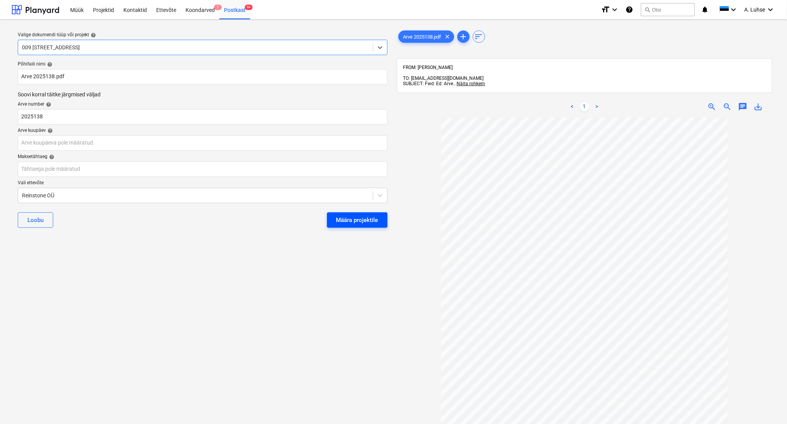
click at [371, 218] on div "Määra projektile" at bounding box center [357, 220] width 42 height 10
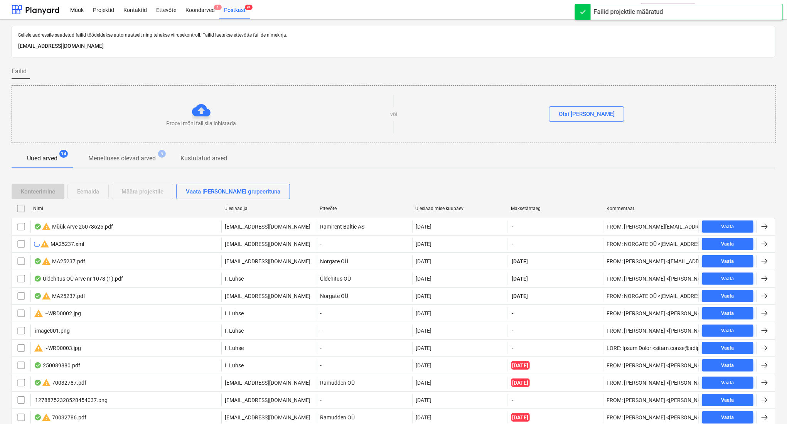
click at [392, 137] on div "Proovi mõni fail siia lohistada või Otsi faile" at bounding box center [394, 114] width 765 height 58
click at [393, 155] on div "Uued arved 14 Menetluses olevad arved 5 Kustutatud arved" at bounding box center [394, 158] width 764 height 19
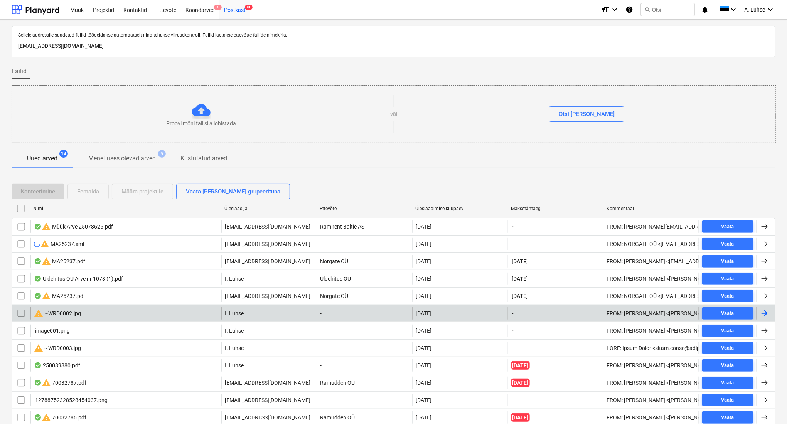
click at [17, 311] on input "checkbox" at bounding box center [21, 313] width 12 height 12
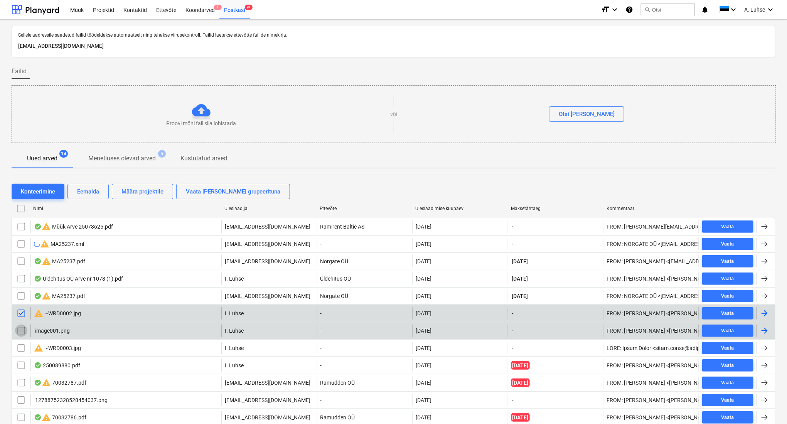
click at [21, 329] on input "checkbox" at bounding box center [21, 331] width 12 height 12
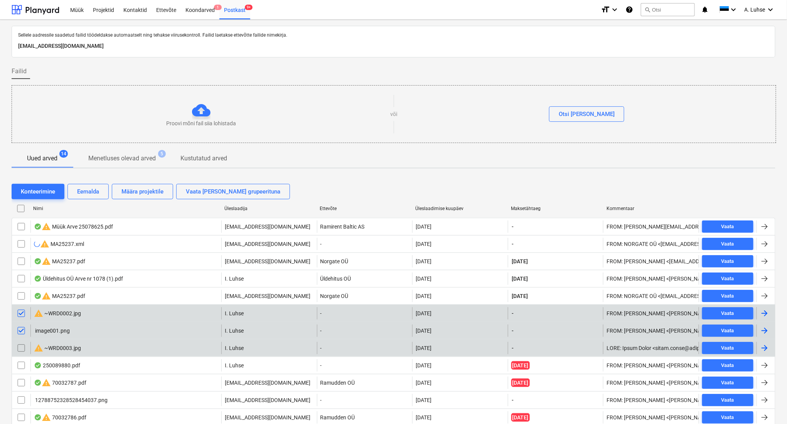
click at [21, 348] on input "checkbox" at bounding box center [21, 348] width 12 height 12
click at [88, 191] on div "Eemalda" at bounding box center [88, 192] width 22 height 10
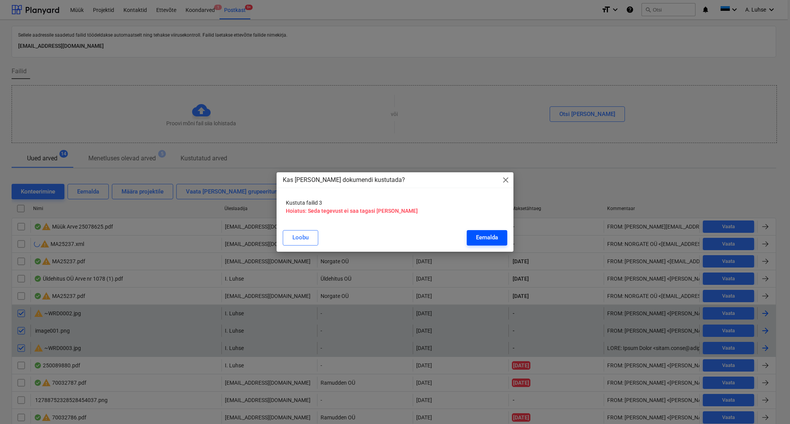
click at [476, 239] on div "Eemalda" at bounding box center [487, 238] width 22 height 10
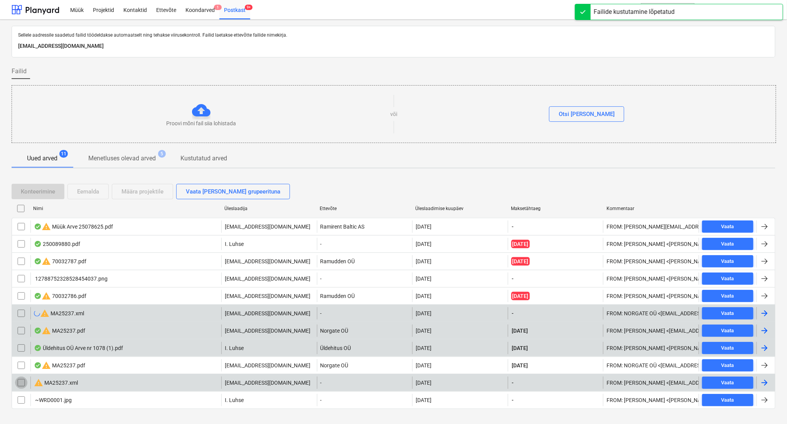
drag, startPoint x: 19, startPoint y: 383, endPoint x: 20, endPoint y: 389, distance: 5.9
click at [18, 383] on input "checkbox" at bounding box center [21, 383] width 12 height 12
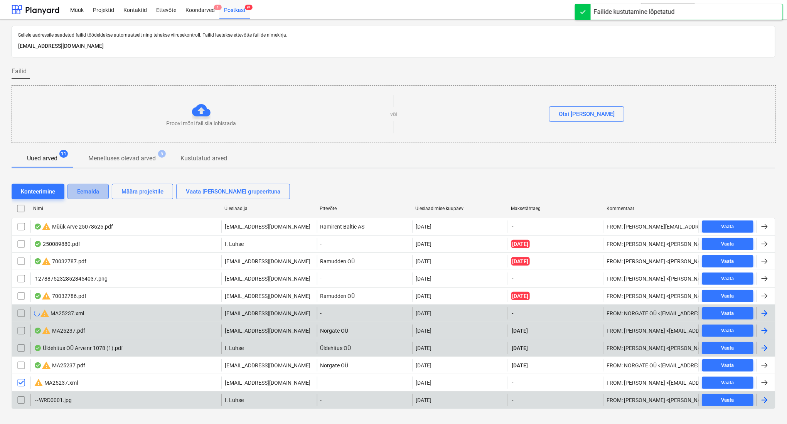
click at [88, 189] on div "Eemalda" at bounding box center [88, 192] width 22 height 10
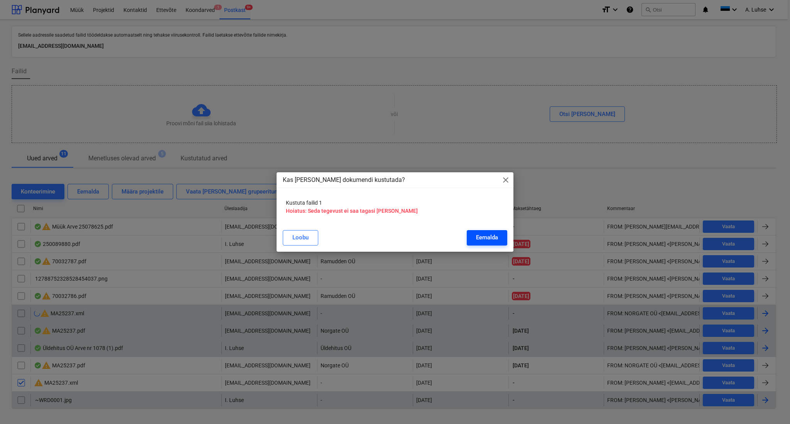
click at [498, 236] on button "Eemalda" at bounding box center [487, 237] width 41 height 15
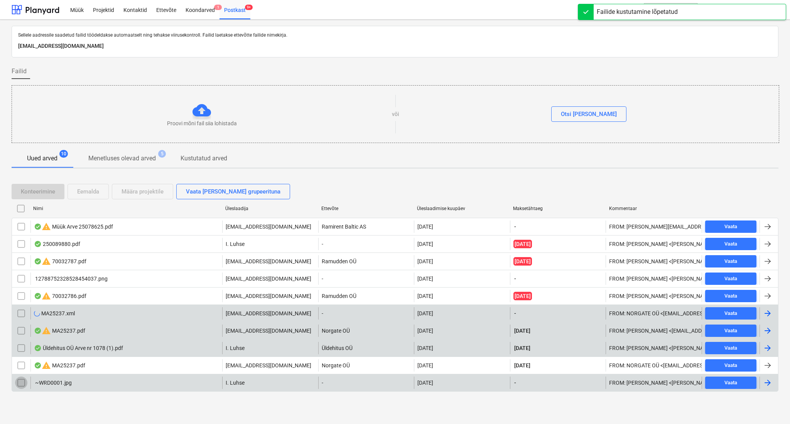
click at [22, 381] on input "checkbox" at bounding box center [21, 383] width 12 height 12
click at [91, 192] on div "Eemalda" at bounding box center [88, 192] width 22 height 10
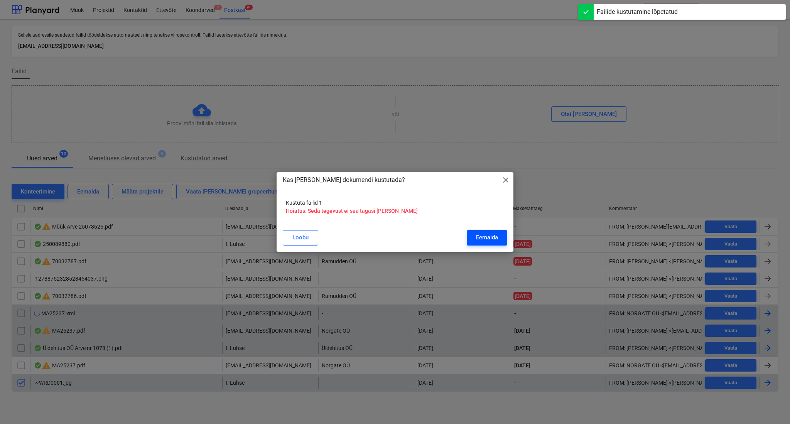
click at [484, 235] on div "Eemalda" at bounding box center [487, 238] width 22 height 10
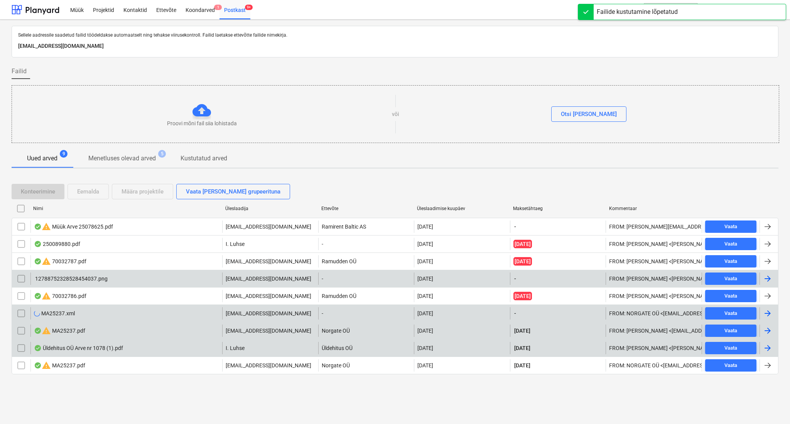
click at [19, 277] on input "checkbox" at bounding box center [21, 279] width 12 height 12
click at [81, 191] on div "Eemalda" at bounding box center [88, 192] width 22 height 10
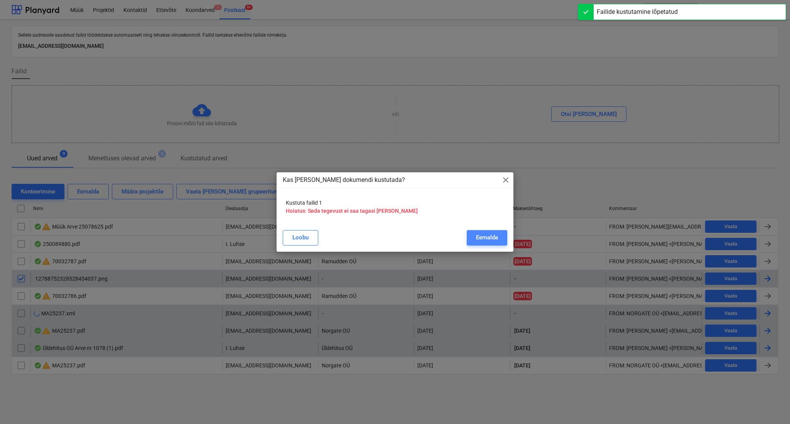
click at [477, 240] on div "Eemalda" at bounding box center [487, 238] width 22 height 10
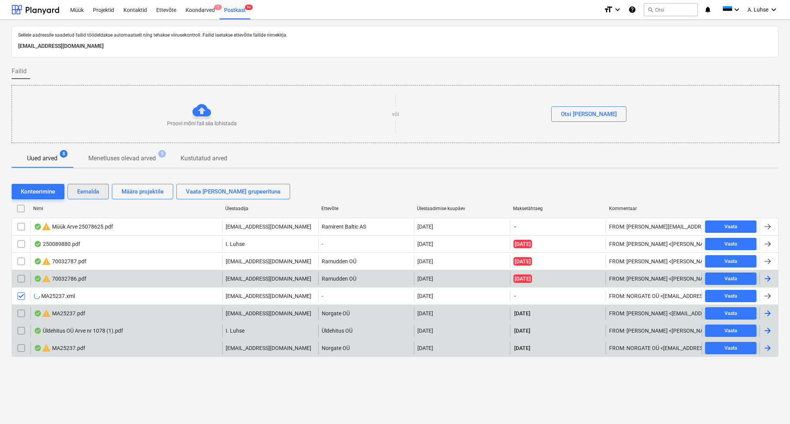
click at [86, 196] on div "Eemalda" at bounding box center [88, 192] width 22 height 10
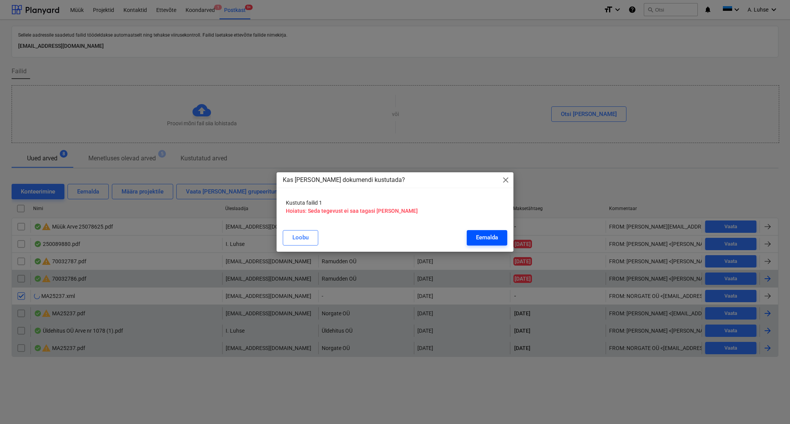
click at [484, 237] on div "Eemalda" at bounding box center [487, 238] width 22 height 10
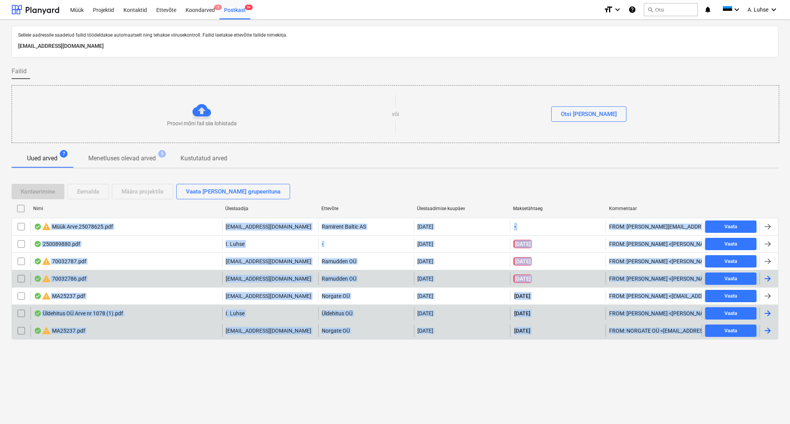
drag, startPoint x: 230, startPoint y: 366, endPoint x: 74, endPoint y: 170, distance: 250.4
click at [74, 170] on div "Sellele aadressile saadetud failid töödeldakse automaatselt ning tehakse viirus…" at bounding box center [395, 222] width 790 height 405
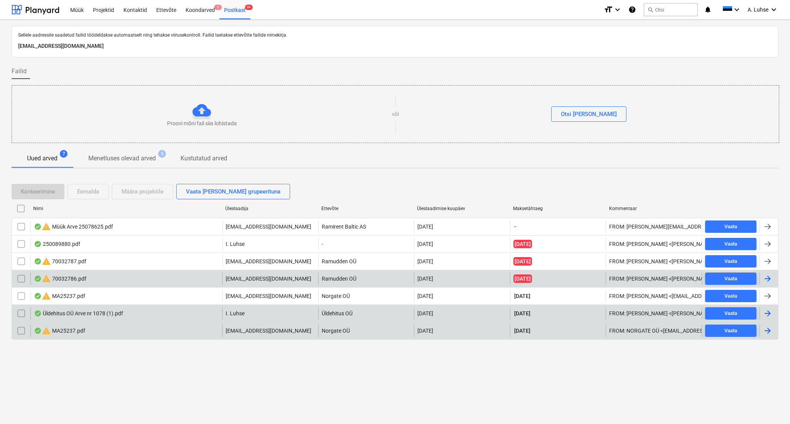
click at [313, 172] on div "Sellele aadressile saadetud failid töödeldakse automaatselt ning tehakse viirus…" at bounding box center [395, 190] width 767 height 329
click at [154, 160] on p "Menetluses olevad arved" at bounding box center [122, 158] width 68 height 9
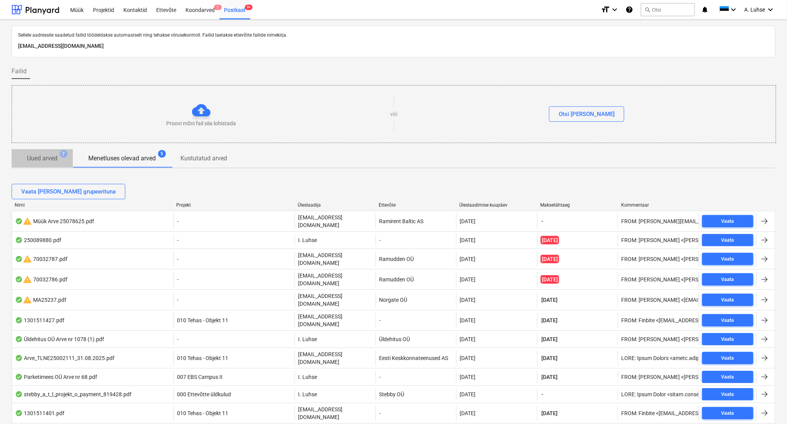
click at [55, 160] on p "Uued arved" at bounding box center [42, 158] width 30 height 9
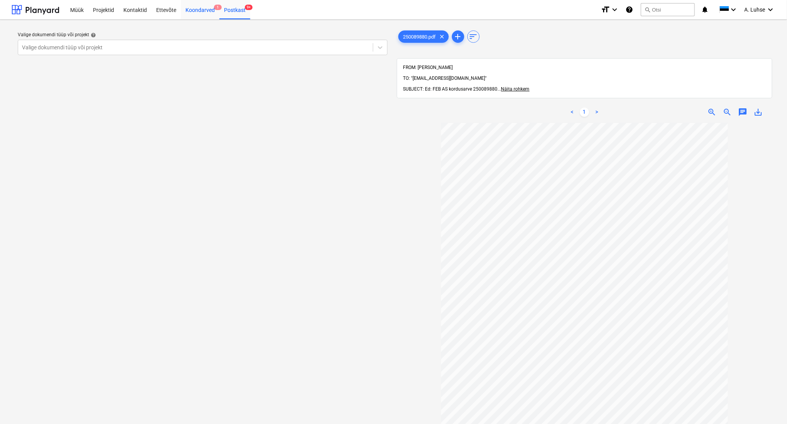
click at [194, 10] on div "Koondarved 1" at bounding box center [200, 10] width 39 height 20
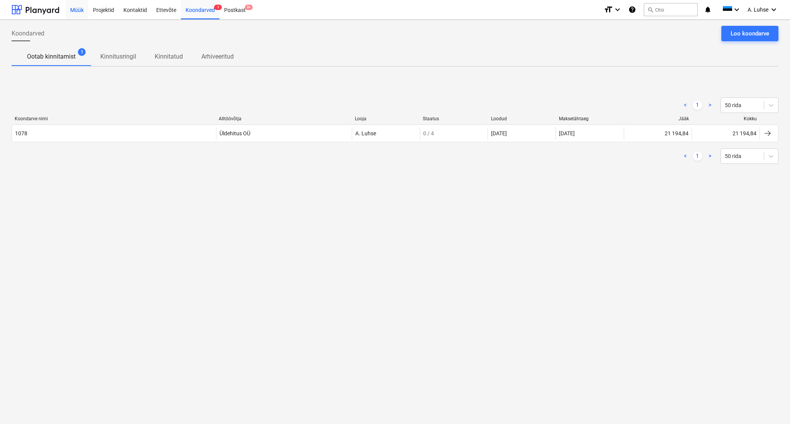
click at [75, 9] on div "Müük" at bounding box center [77, 10] width 23 height 20
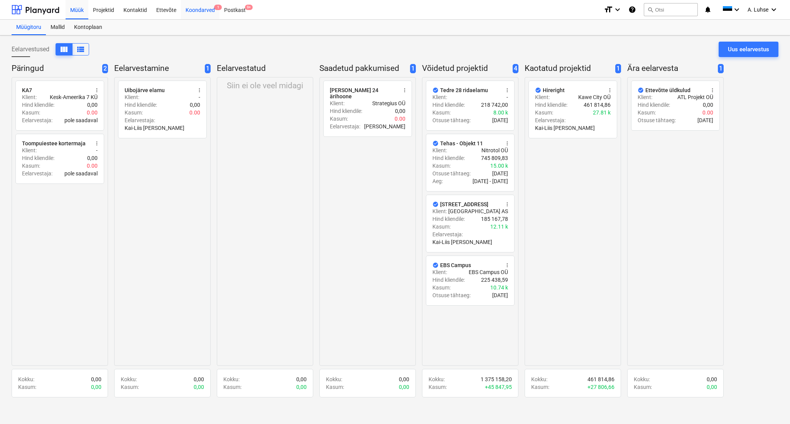
click at [146, 12] on div "Kontaktid" at bounding box center [135, 10] width 33 height 20
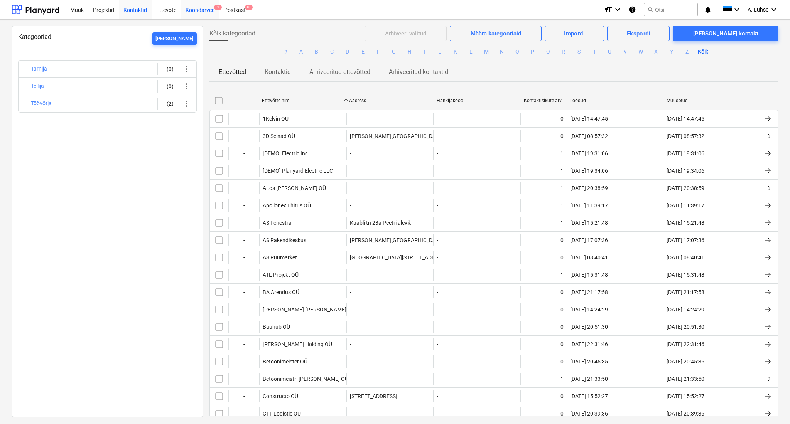
click at [198, 11] on div "Koondarved 1" at bounding box center [200, 10] width 39 height 20
